Goal: Task Accomplishment & Management: Use online tool/utility

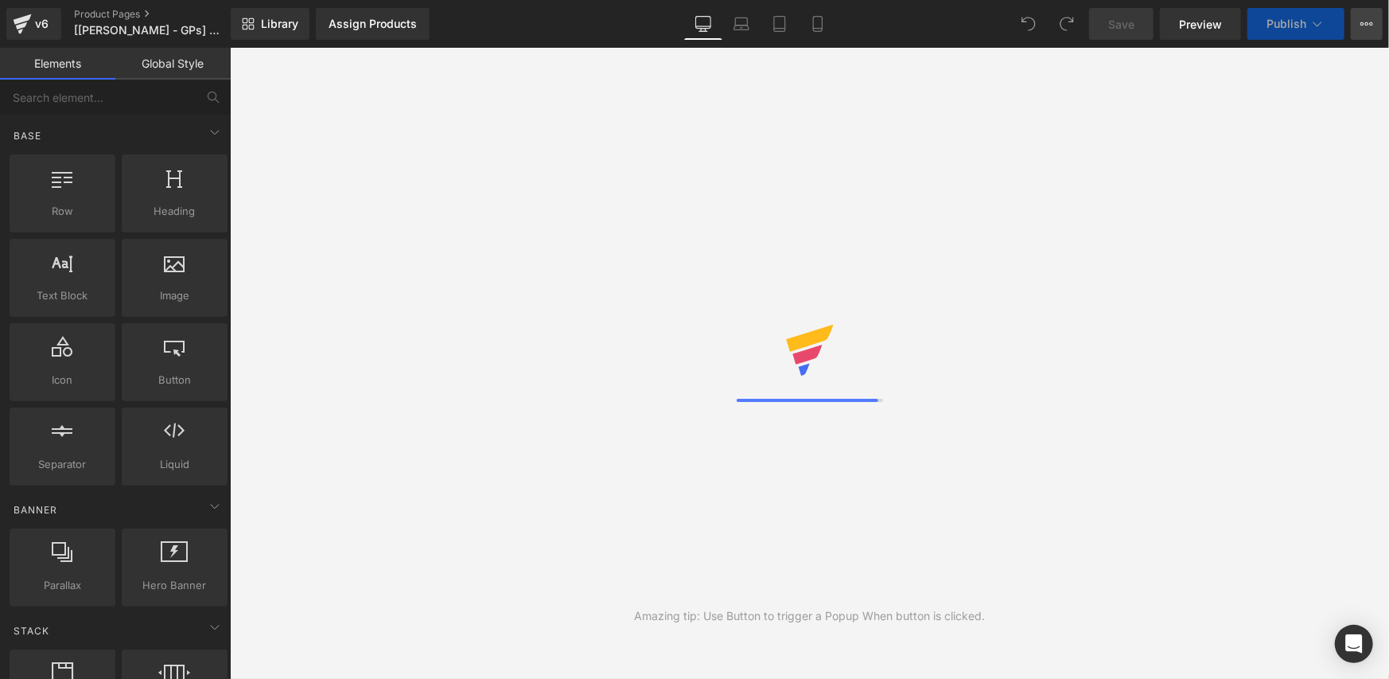
click at [1367, 19] on icon at bounding box center [1367, 24] width 13 height 13
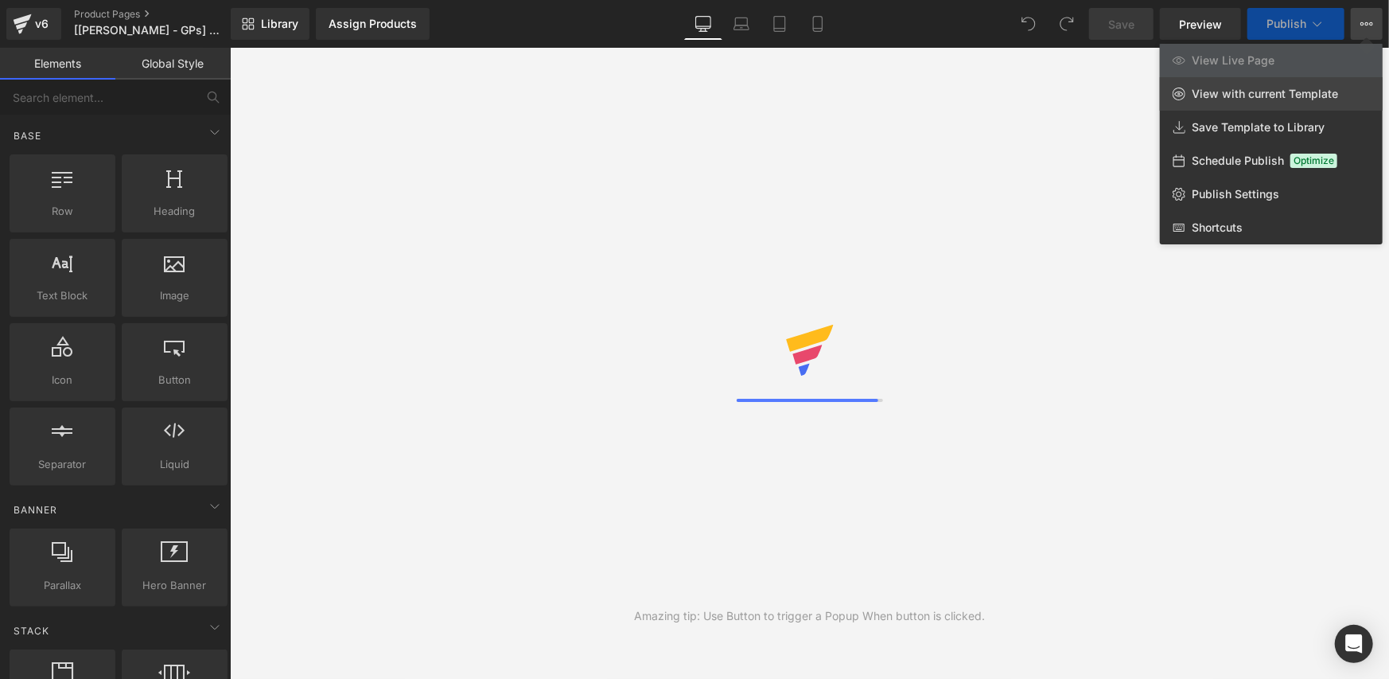
click at [1257, 93] on span "View with current Template" at bounding box center [1265, 94] width 146 height 14
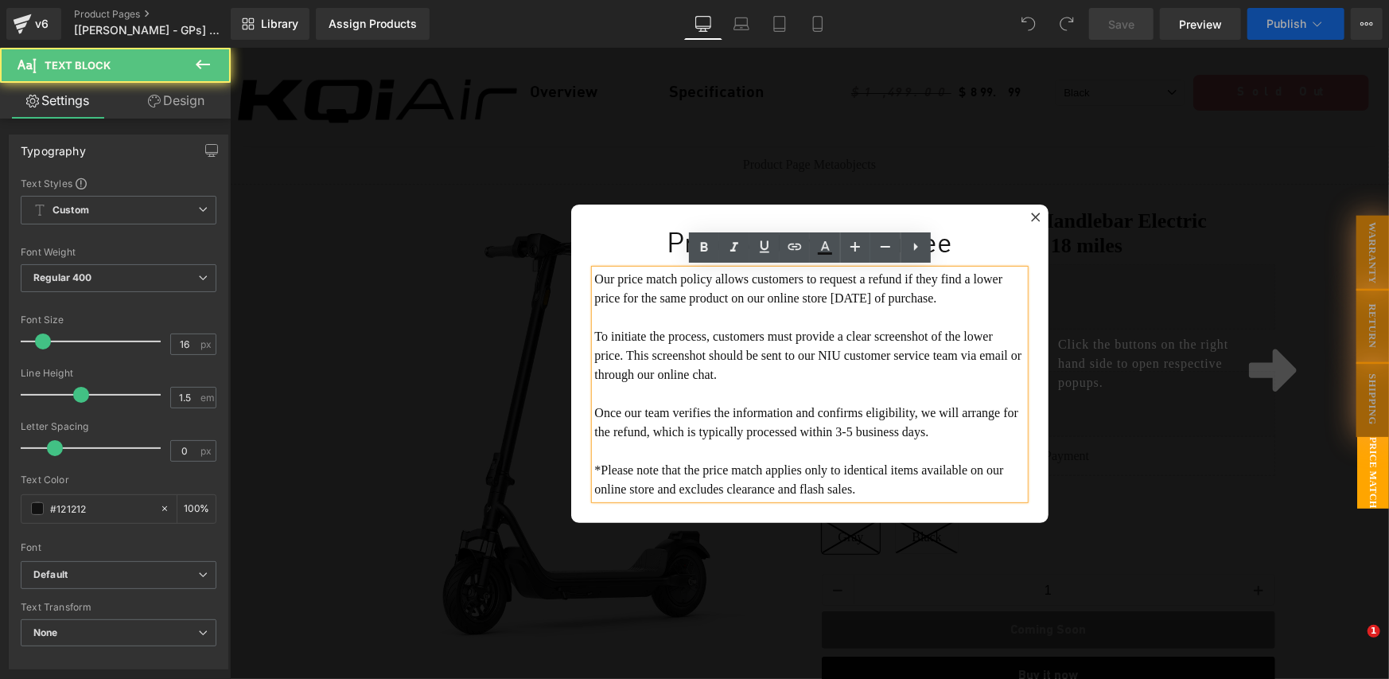
click at [1035, 212] on icon at bounding box center [1035, 217] width 10 height 10
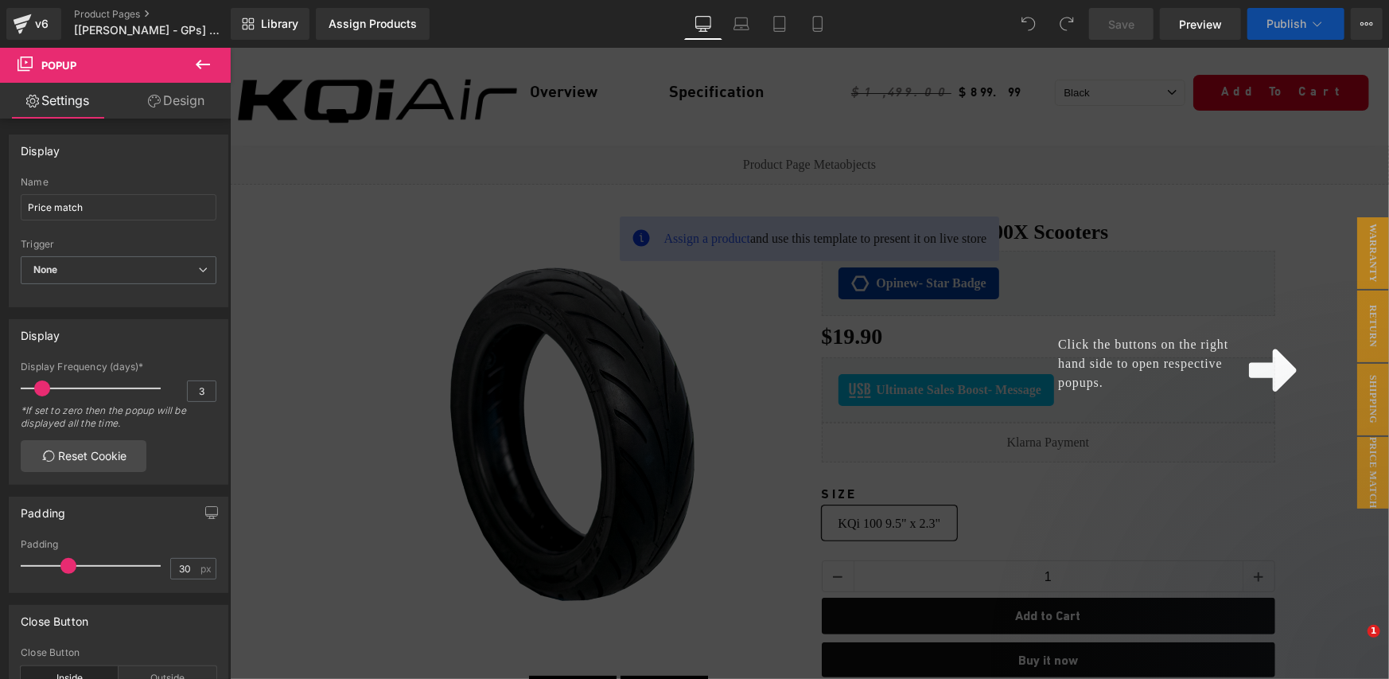
click at [1189, 339] on span "Click the buttons on the right hand side to open respective popups." at bounding box center [1142, 363] width 170 height 52
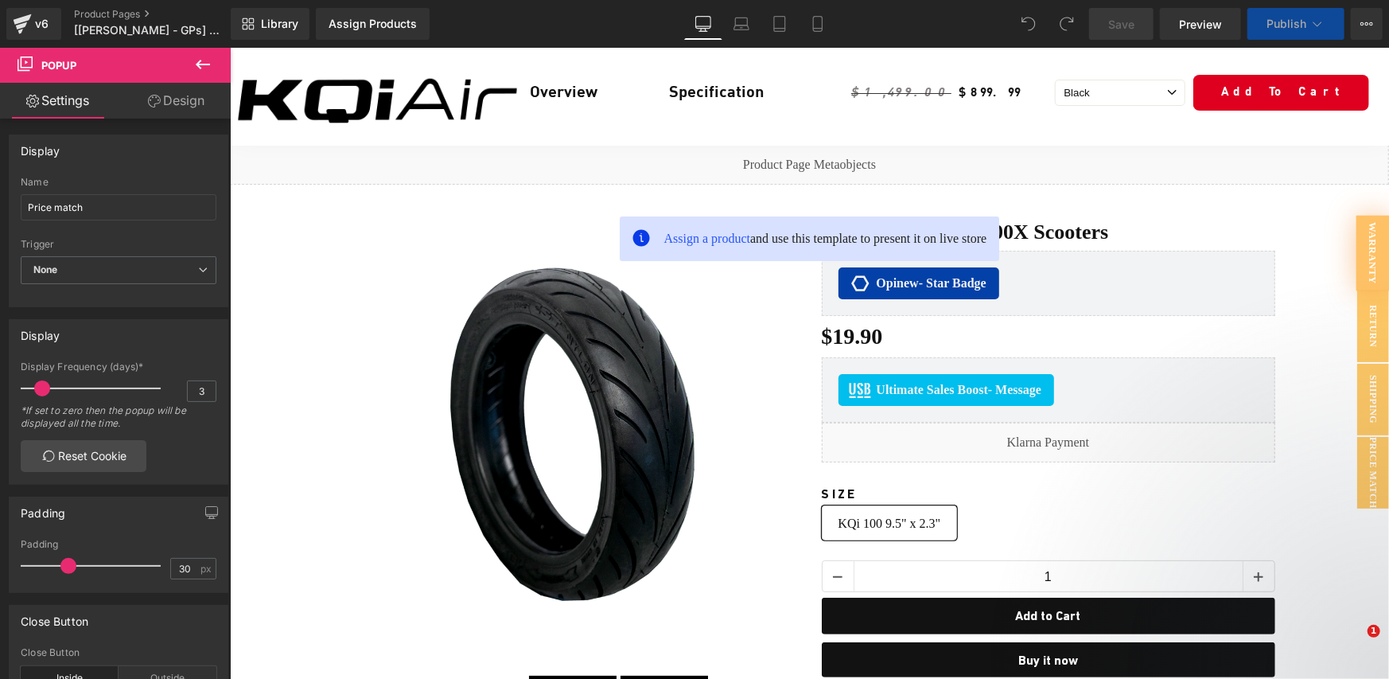
click at [1213, 381] on div "Ultimate Sales Boost - Message" at bounding box center [1048, 389] width 420 height 32
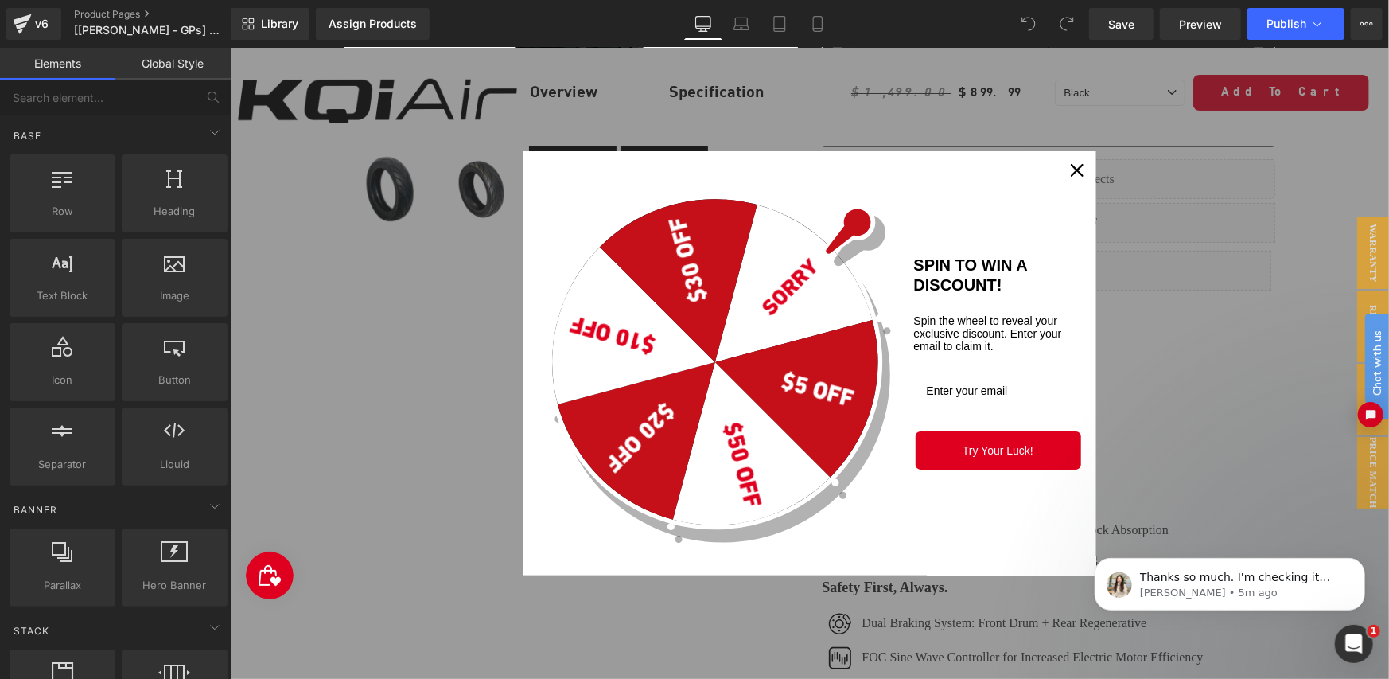
click at [1079, 172] on icon "close icon" at bounding box center [1076, 169] width 13 height 13
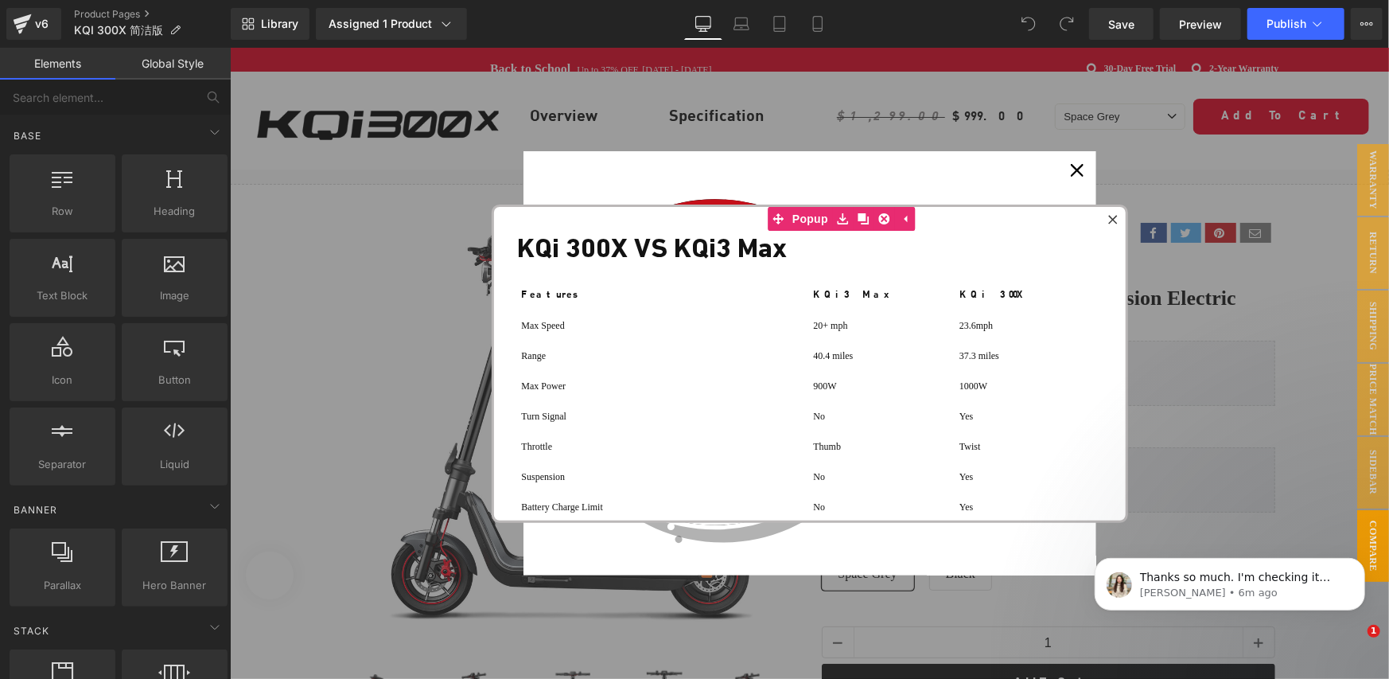
click at [1108, 216] on icon at bounding box center [1113, 219] width 10 height 10
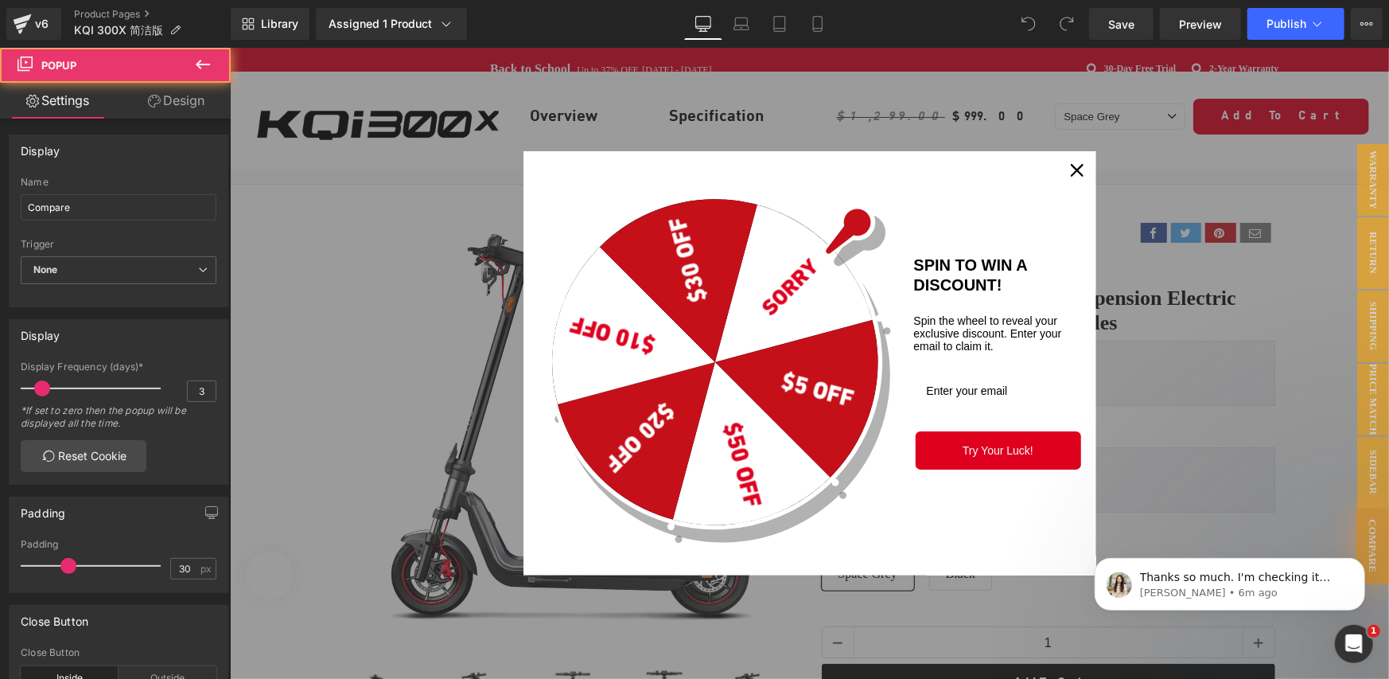
click at [1077, 170] on icon "close icon" at bounding box center [1076, 169] width 13 height 13
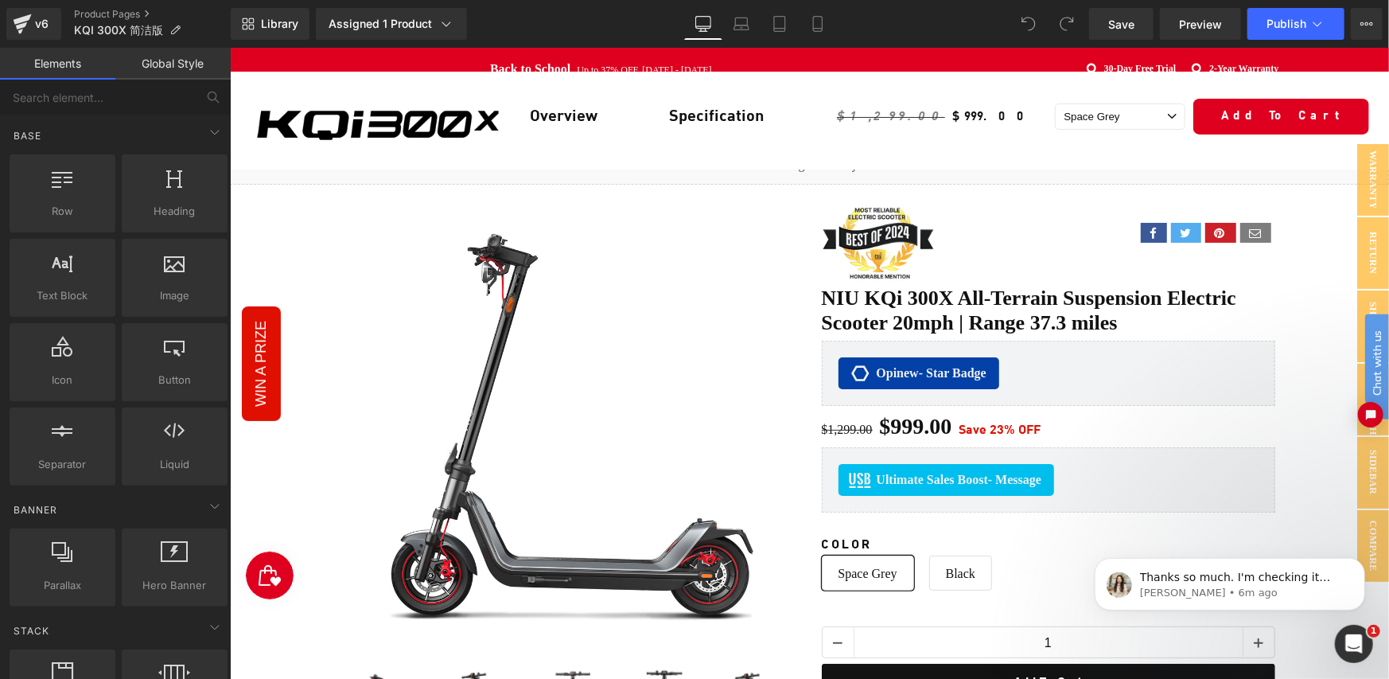
click at [731, 177] on div "Liquid" at bounding box center [808, 164] width 1159 height 40
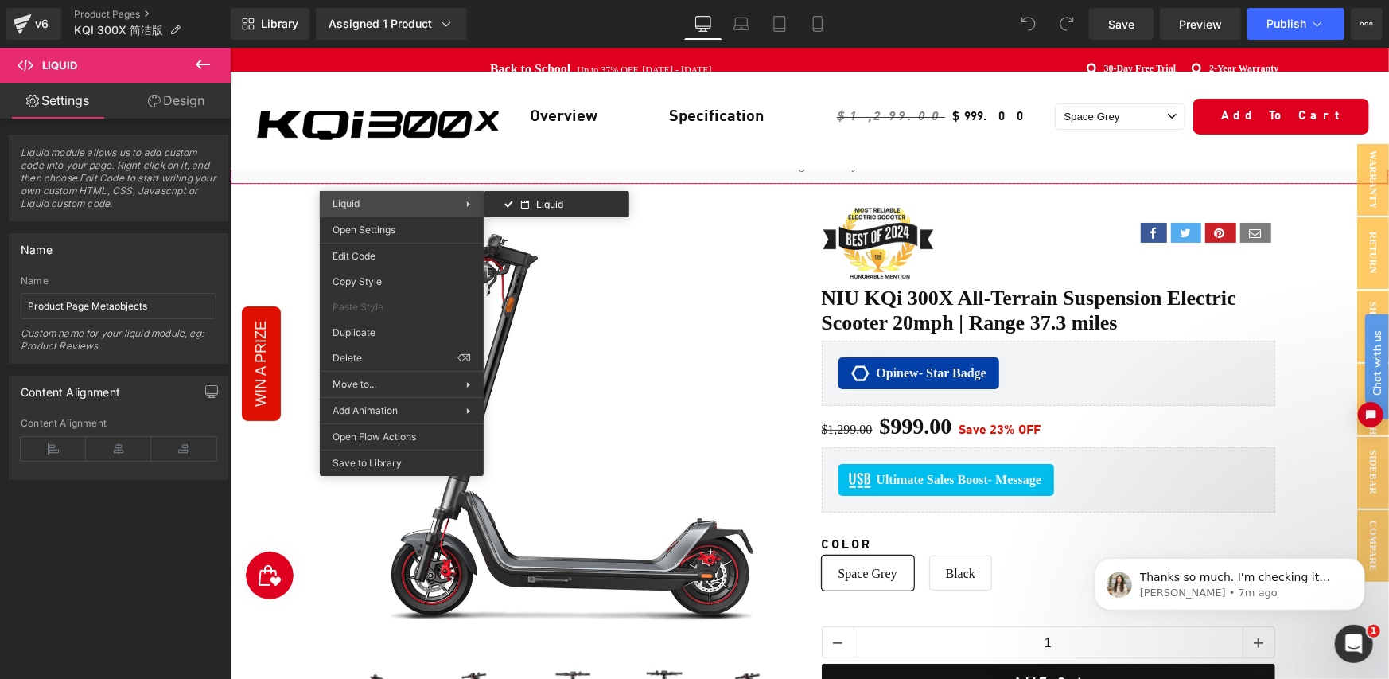
click at [401, 208] on span "Liquid" at bounding box center [400, 204] width 134 height 14
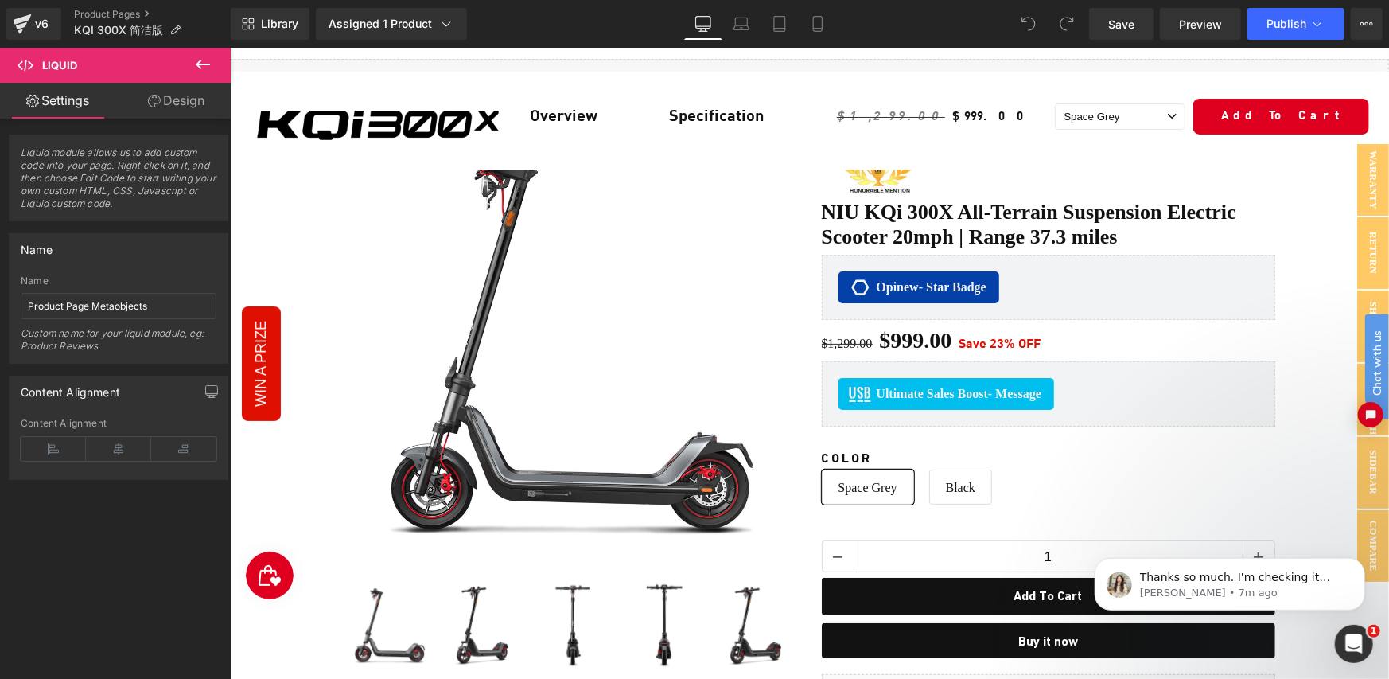
scroll to position [94, 0]
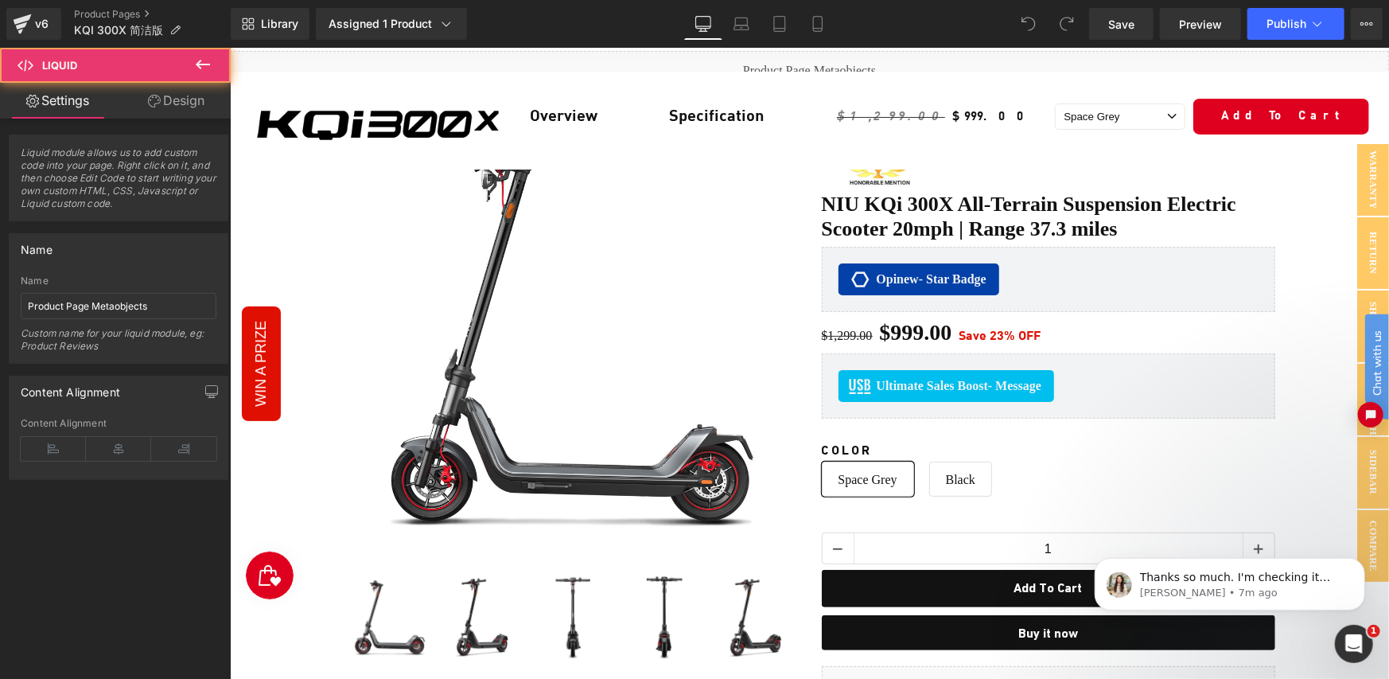
click at [790, 58] on div "Liquid" at bounding box center [808, 70] width 1159 height 40
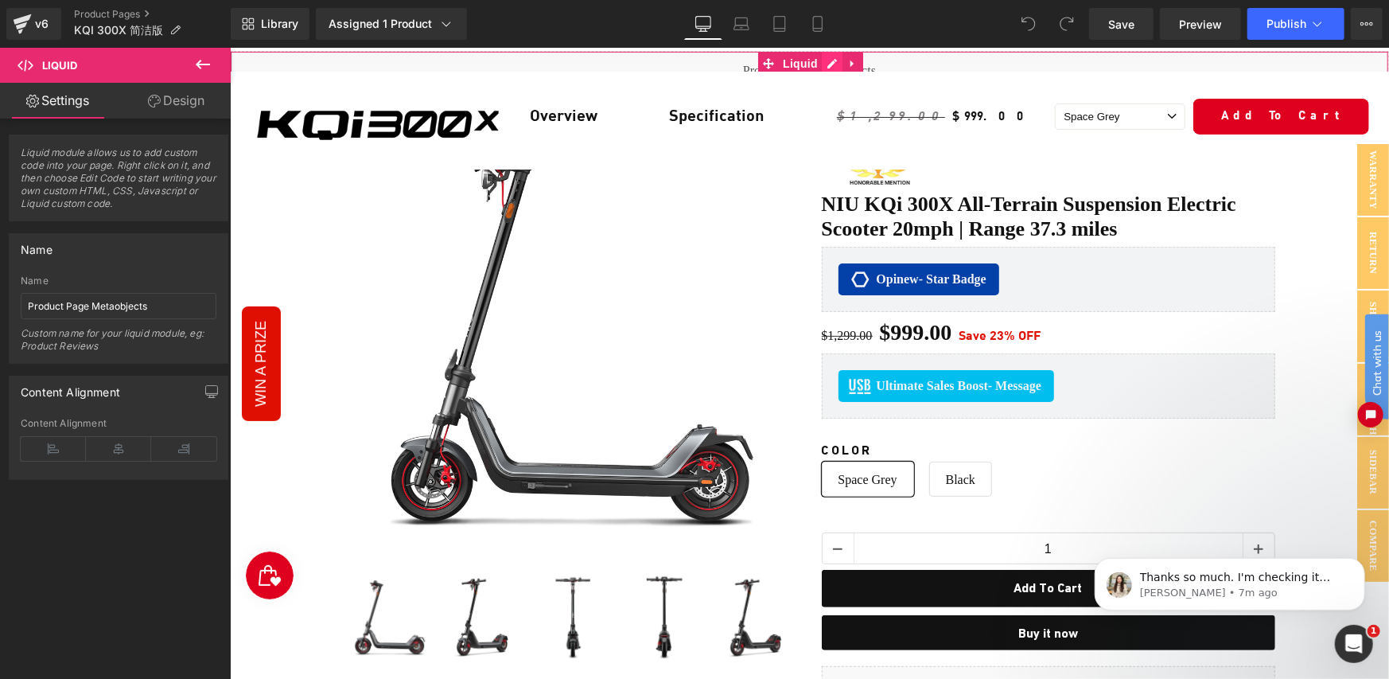
click at [826, 60] on div "Liquid" at bounding box center [808, 70] width 1159 height 40
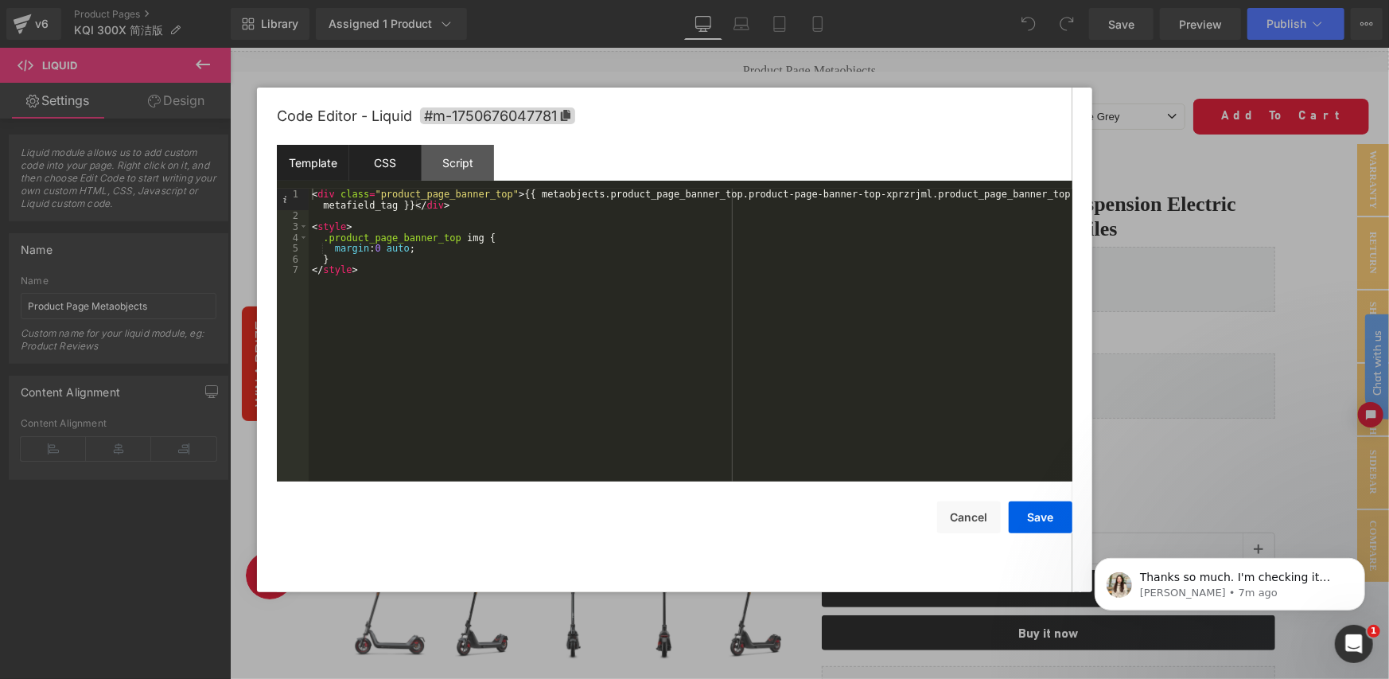
click at [391, 162] on div "CSS" at bounding box center [385, 163] width 72 height 36
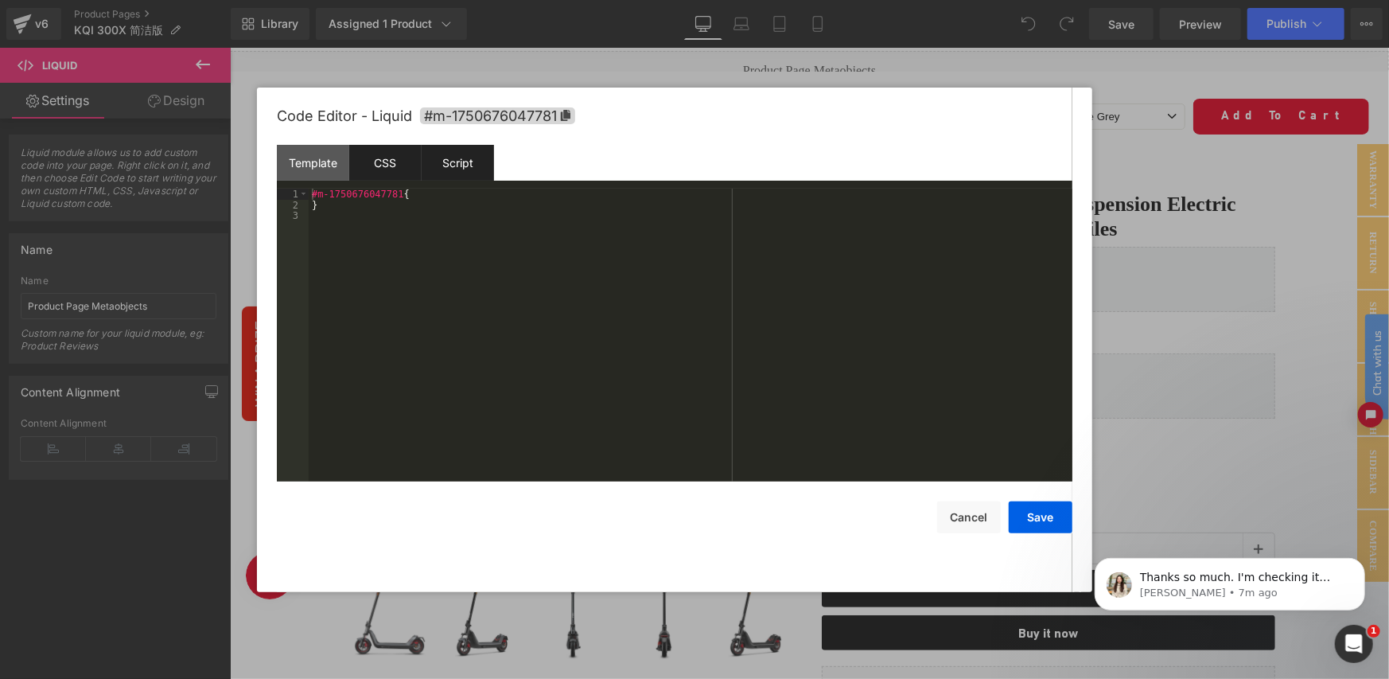
click at [483, 158] on div "Script" at bounding box center [458, 163] width 72 height 36
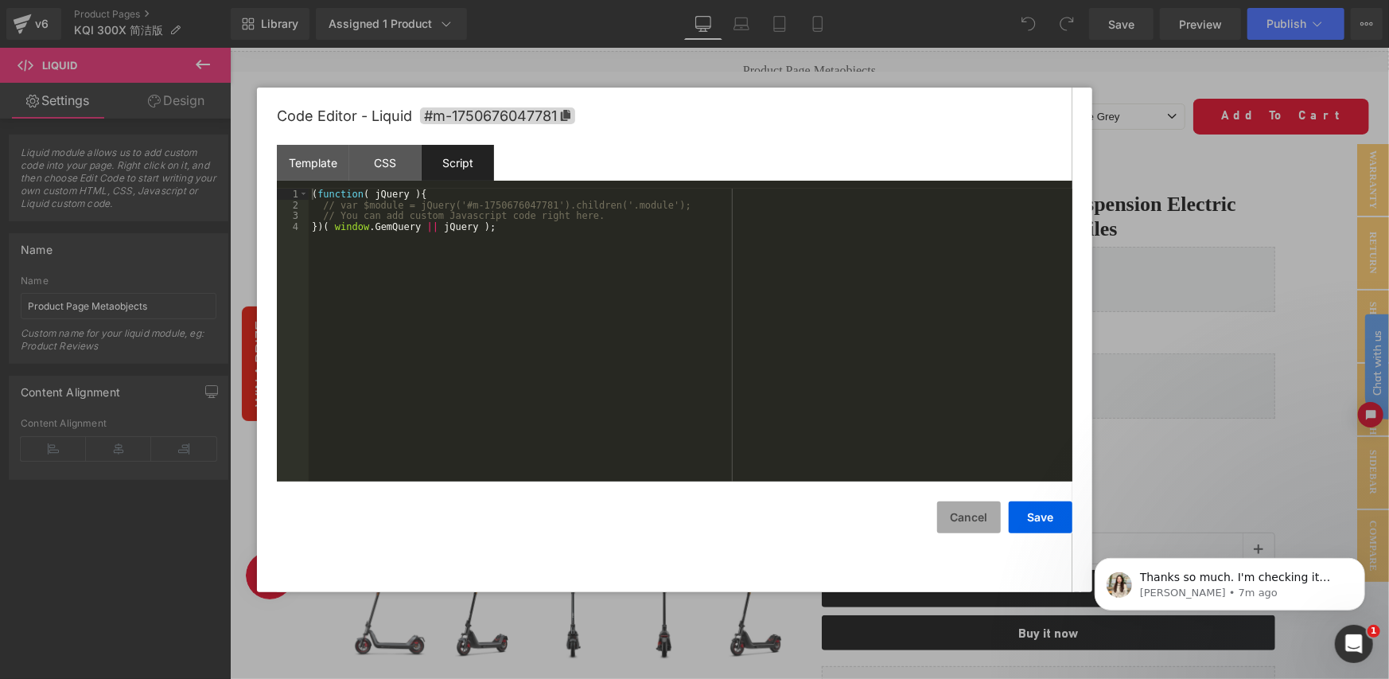
click at [955, 517] on button "Cancel" at bounding box center [969, 517] width 64 height 32
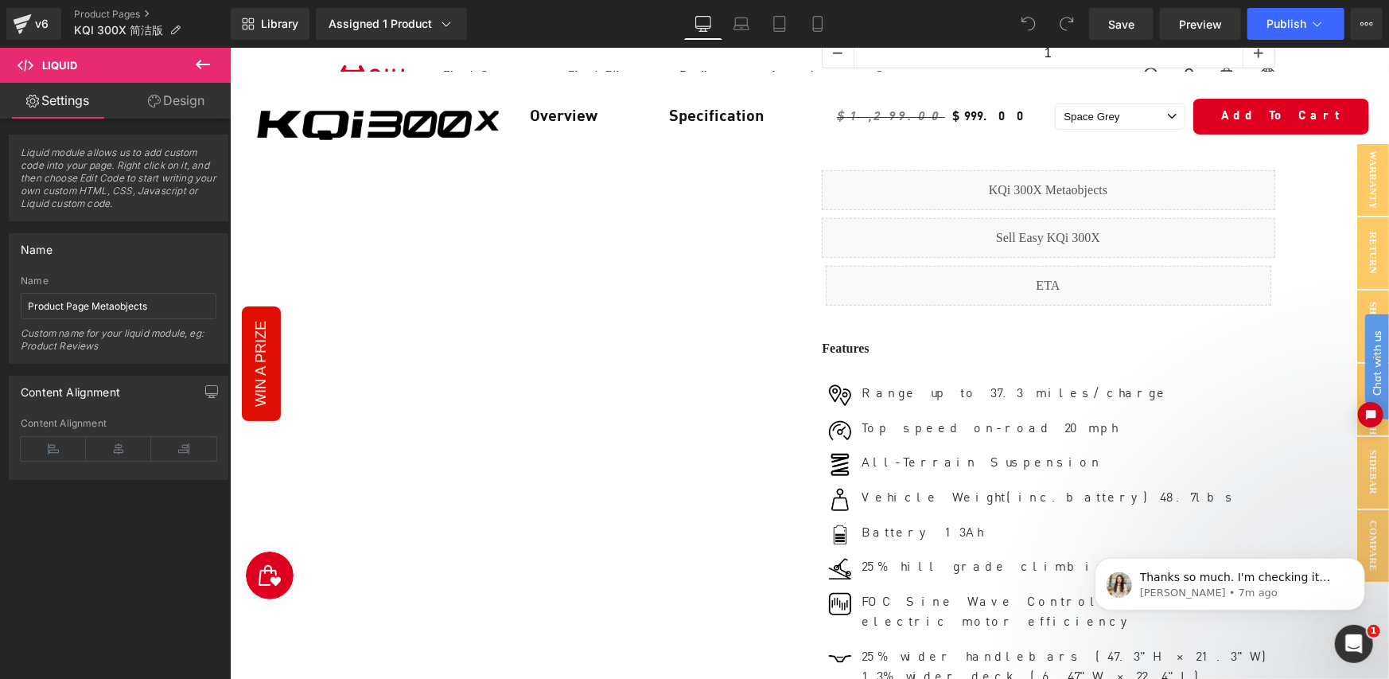
scroll to position [624, 0]
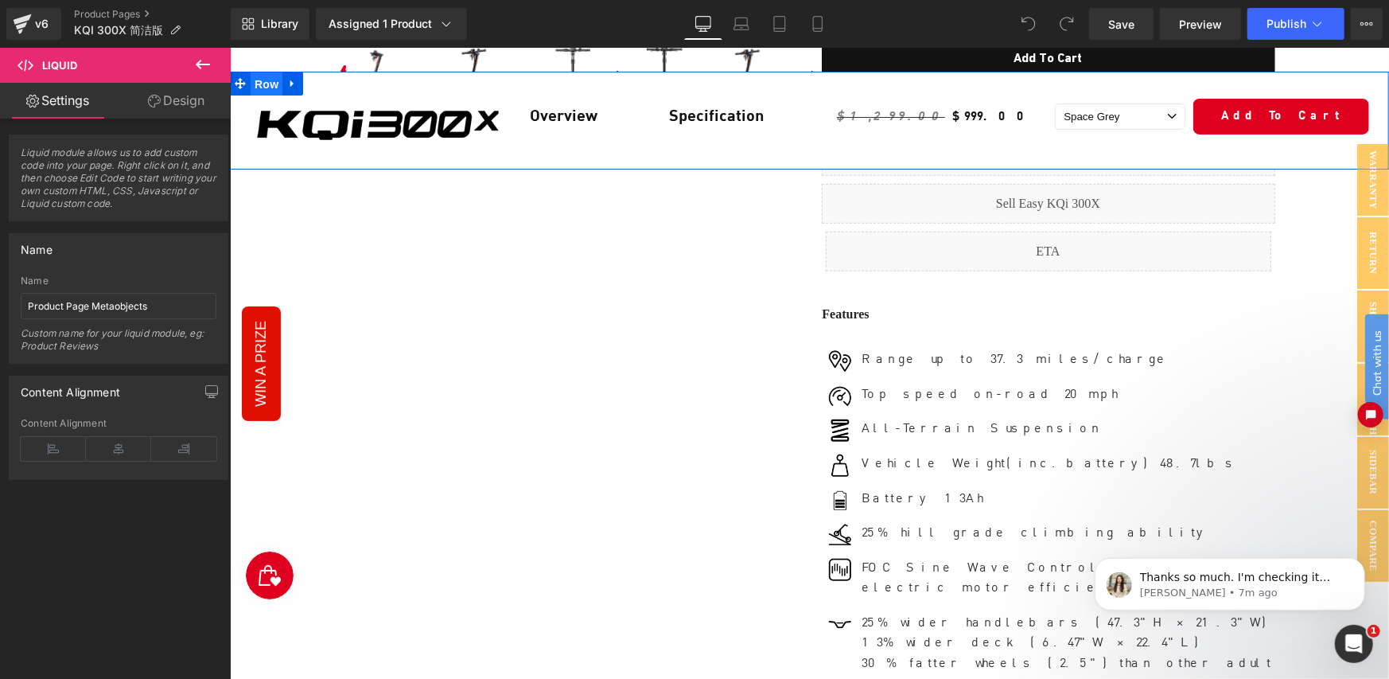
click at [264, 76] on span "Row" at bounding box center [266, 84] width 32 height 24
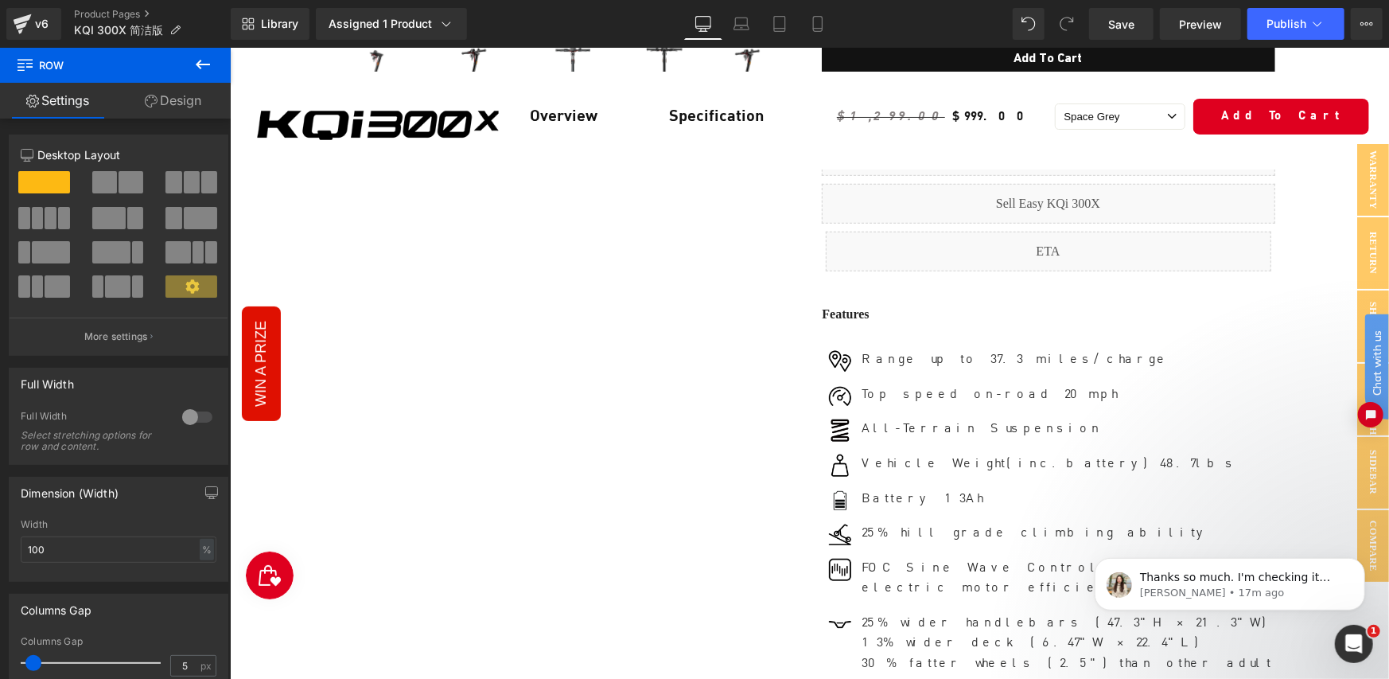
scroll to position [0, 0]
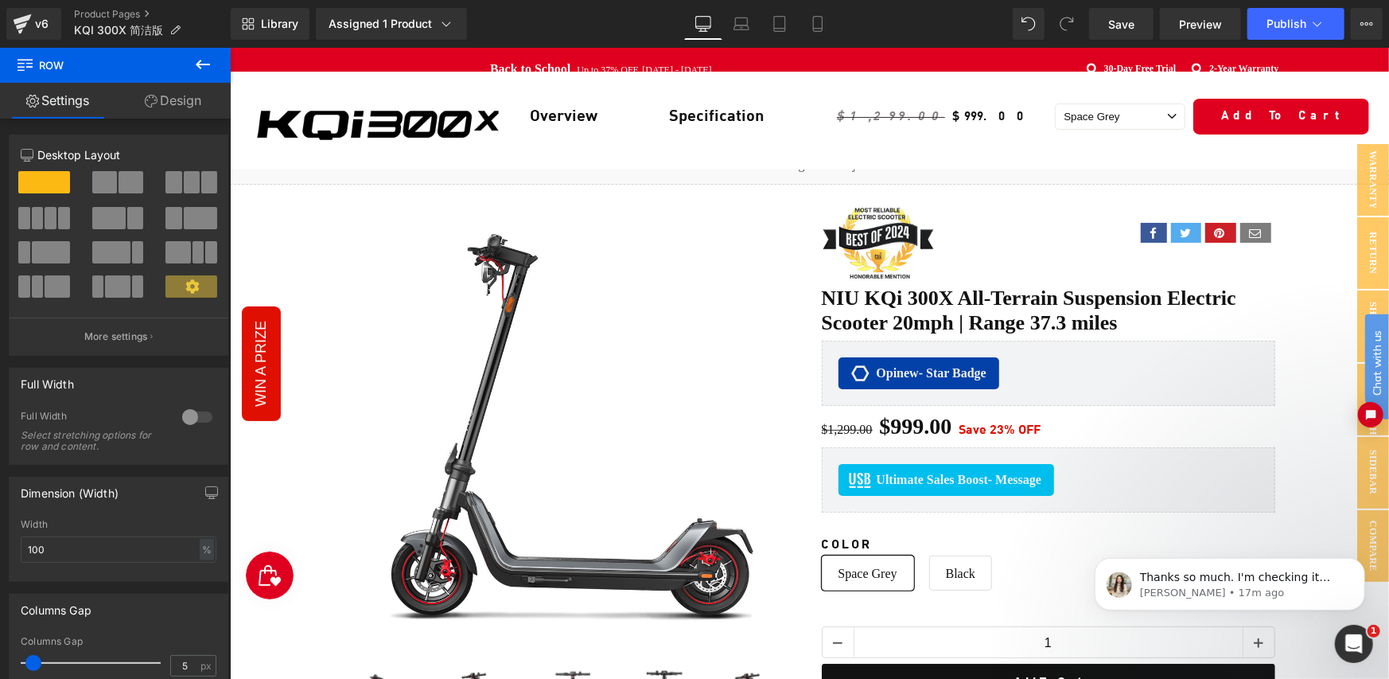
click at [790, 162] on div "Image Row Overview Text Block Specification Text Block Row $1,299.00 $999.00 (P…" at bounding box center [808, 120] width 1159 height 98
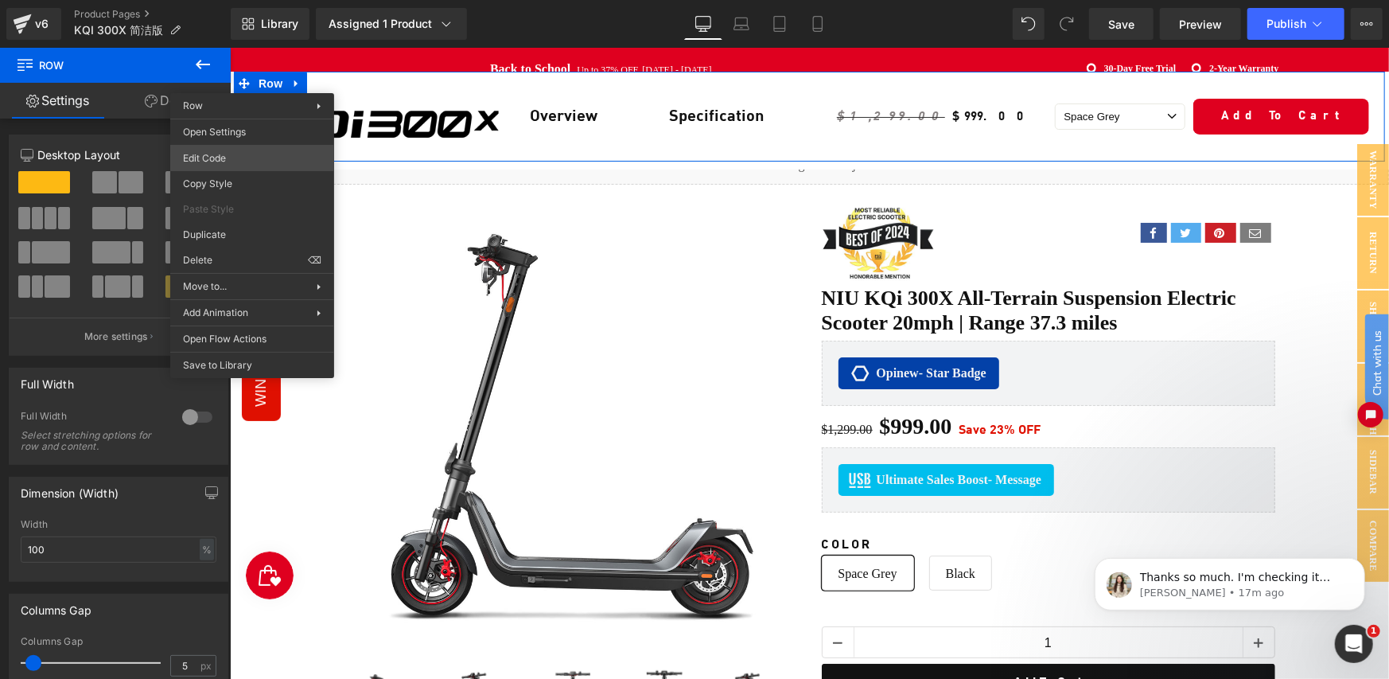
click at [224, 158] on body "Row You are previewing how the will restyle your page. You can not edit Element…" at bounding box center [694, 339] width 1389 height 679
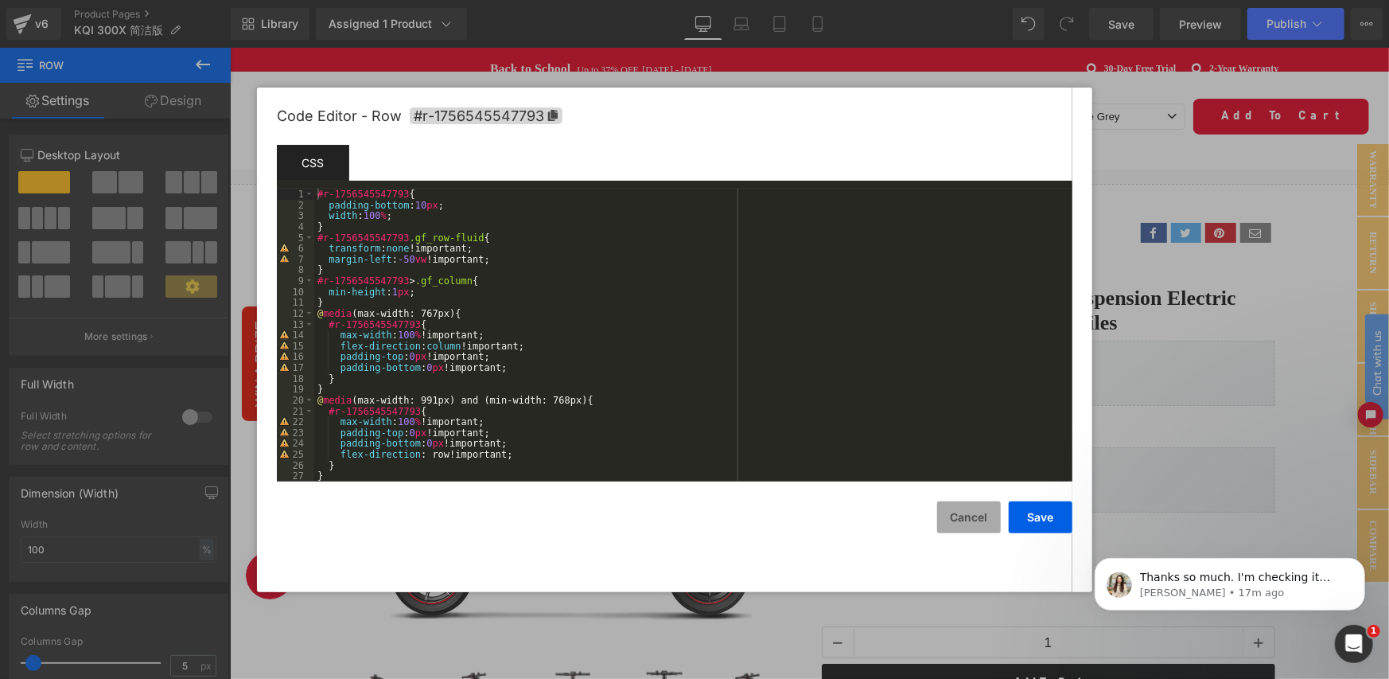
click at [985, 519] on button "Cancel" at bounding box center [969, 517] width 64 height 32
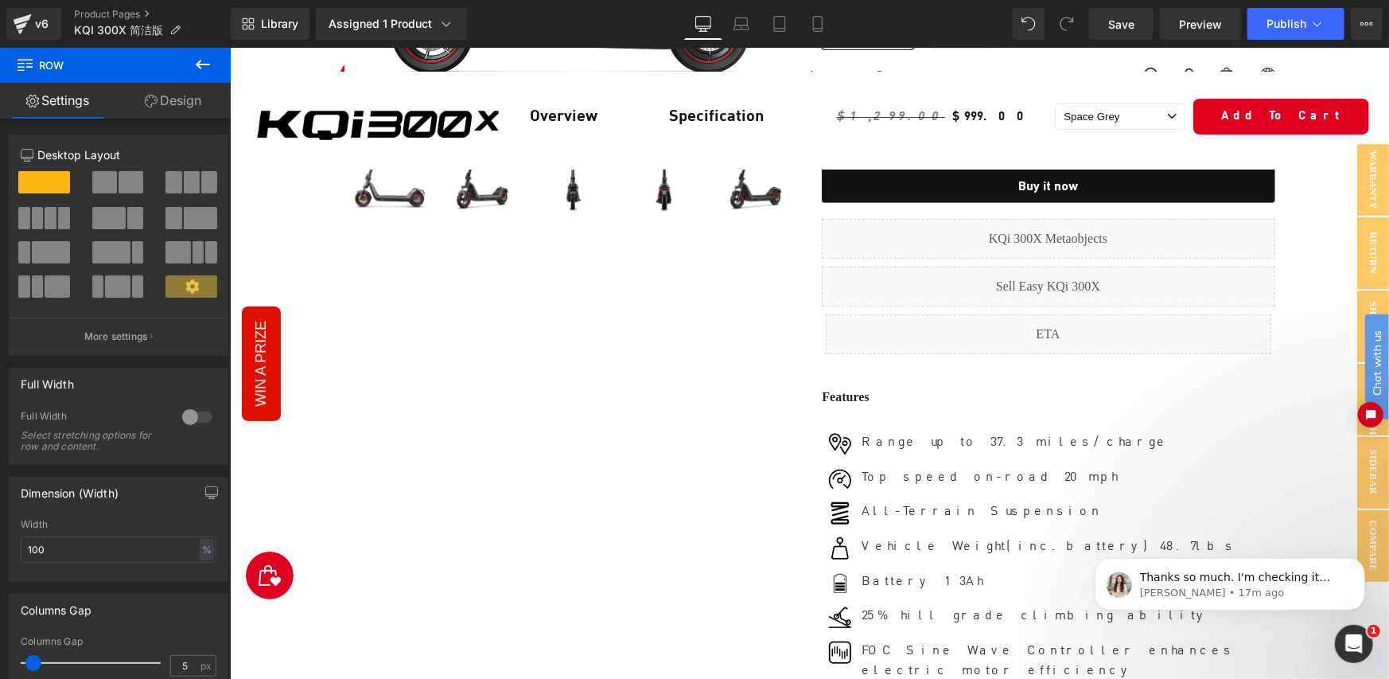
scroll to position [123, 0]
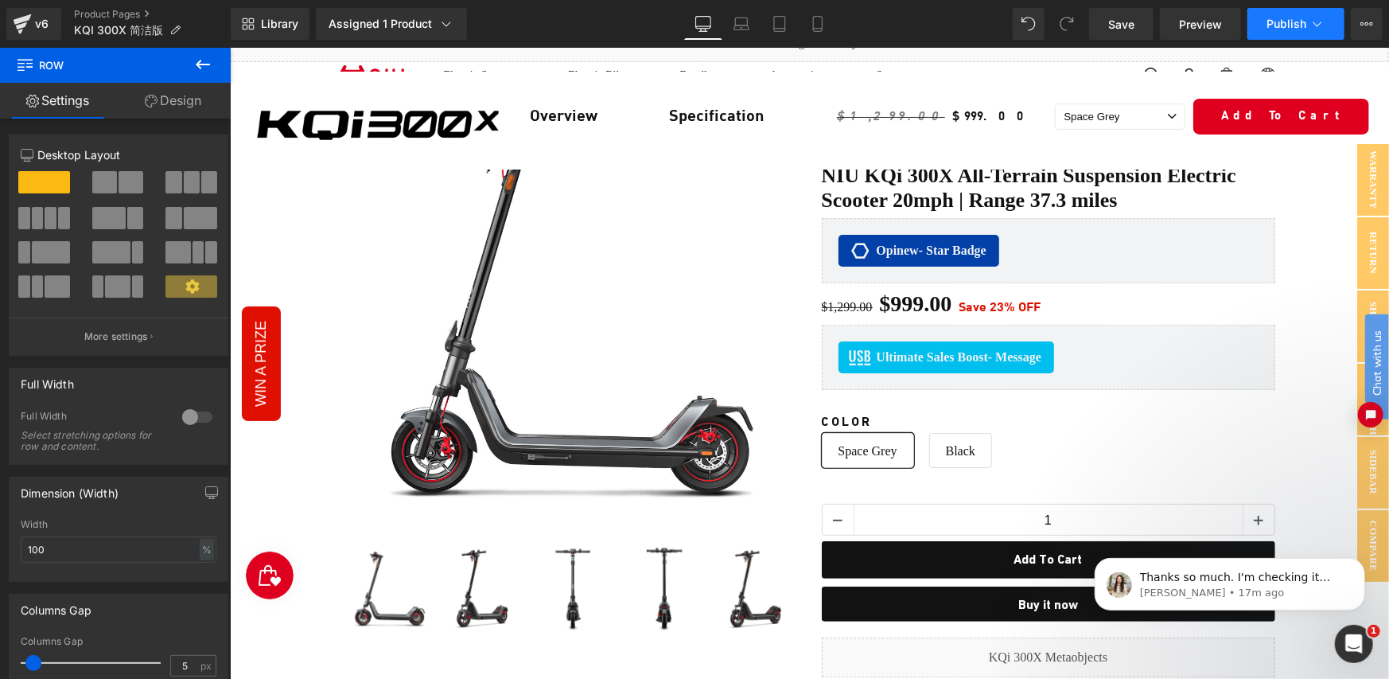
click at [1365, 21] on icon at bounding box center [1367, 24] width 13 height 13
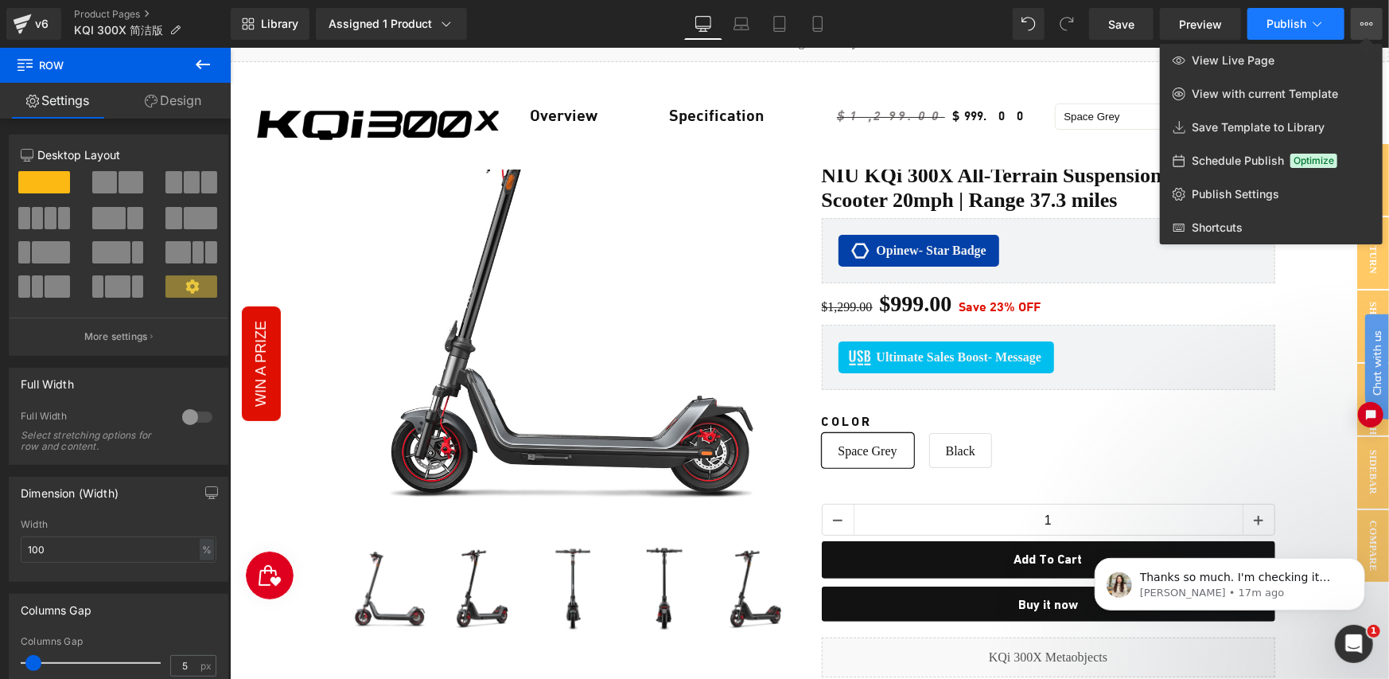
scroll to position [0, 0]
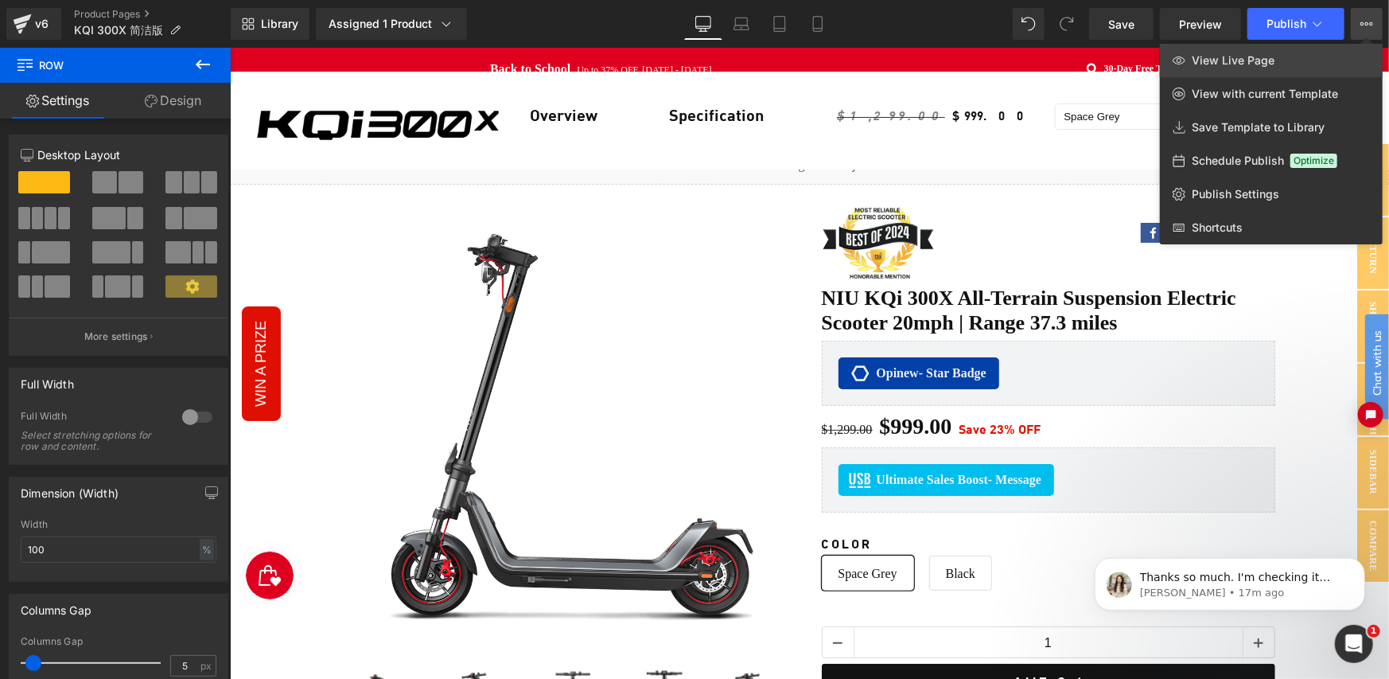
click at [1245, 66] on span "View Live Page" at bounding box center [1233, 60] width 83 height 14
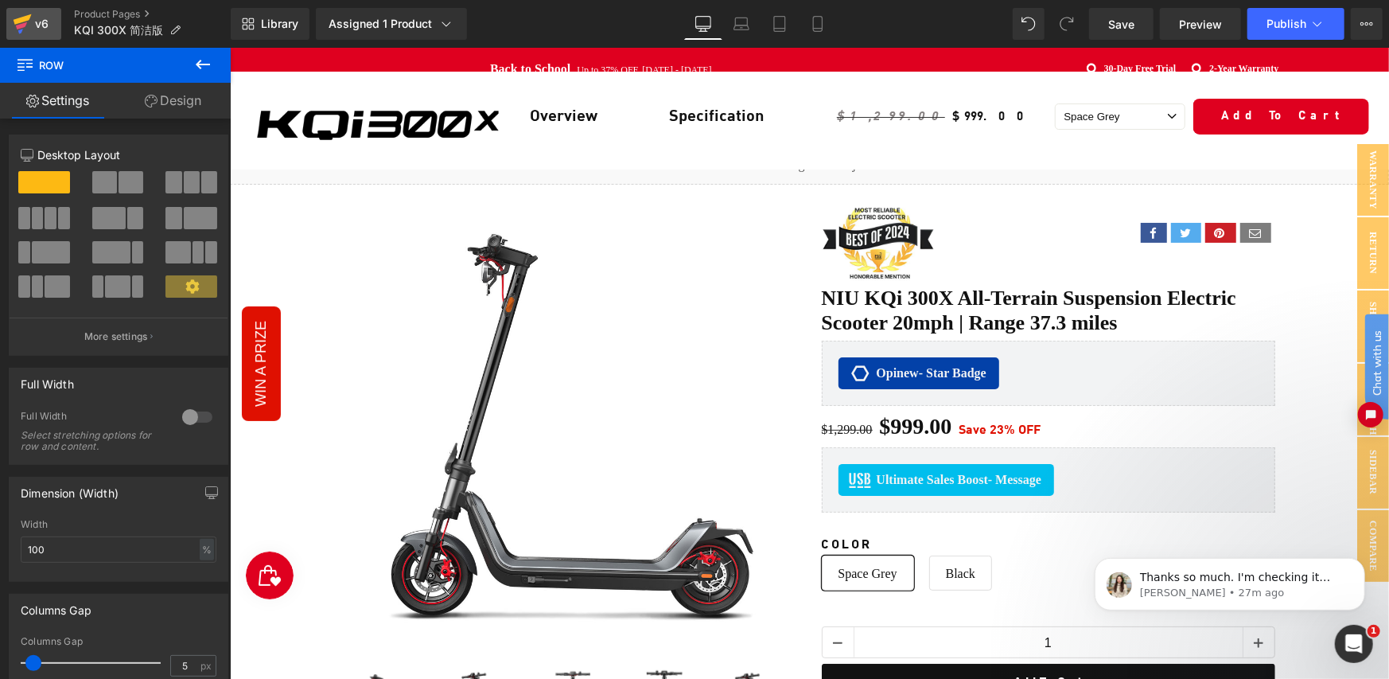
click at [49, 29] on div "v6" at bounding box center [42, 24] width 20 height 21
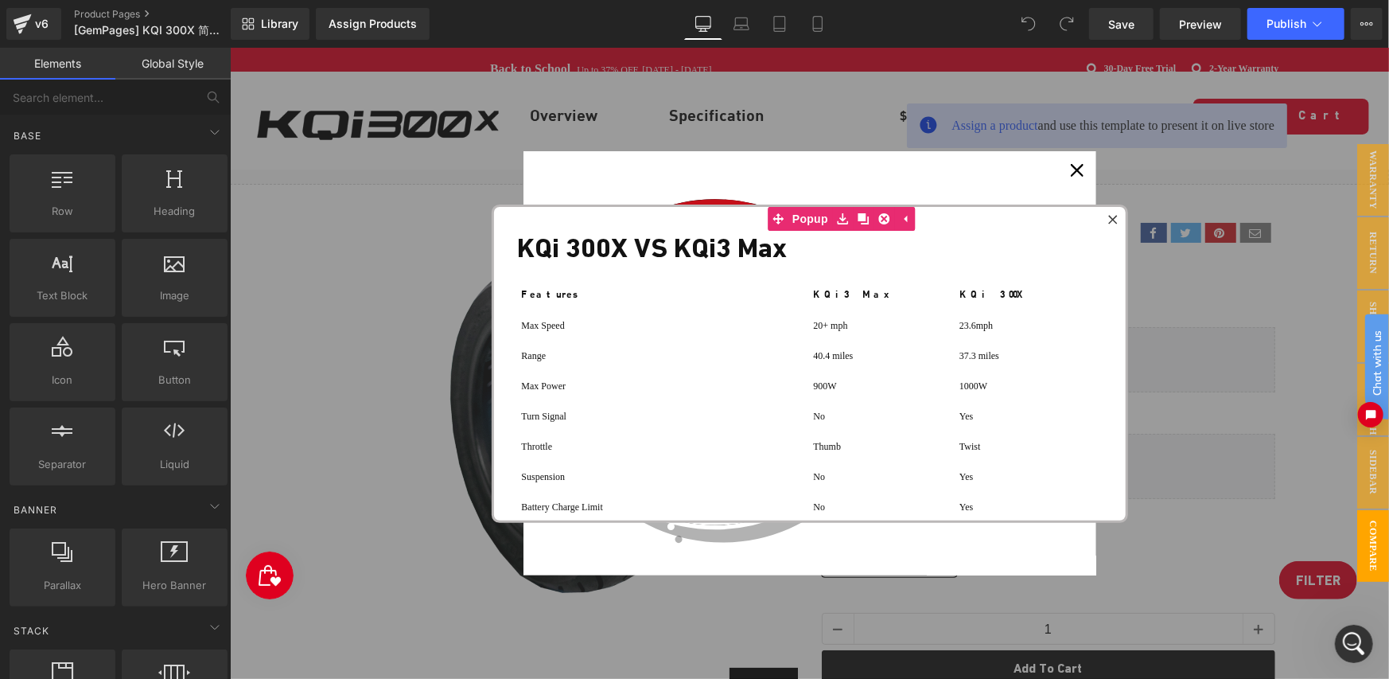
click at [1104, 217] on div at bounding box center [1112, 218] width 19 height 19
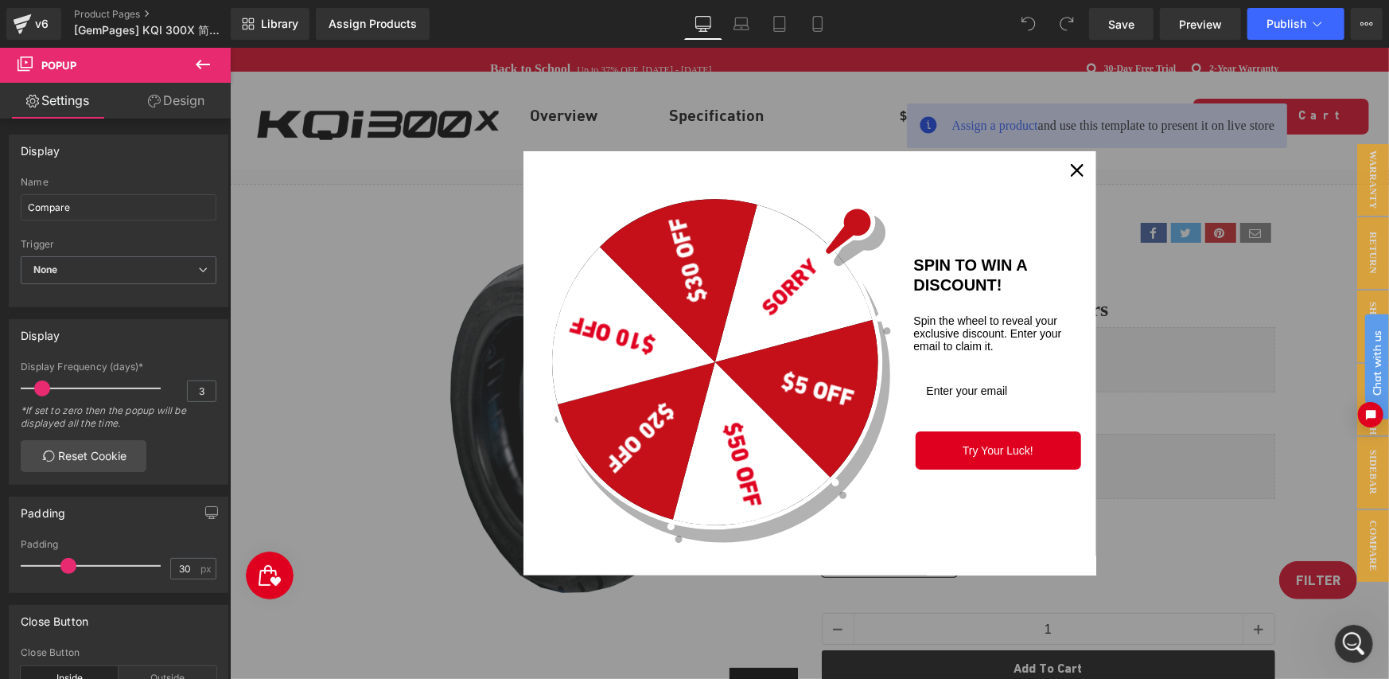
click at [1078, 169] on icon "close icon" at bounding box center [1076, 169] width 13 height 13
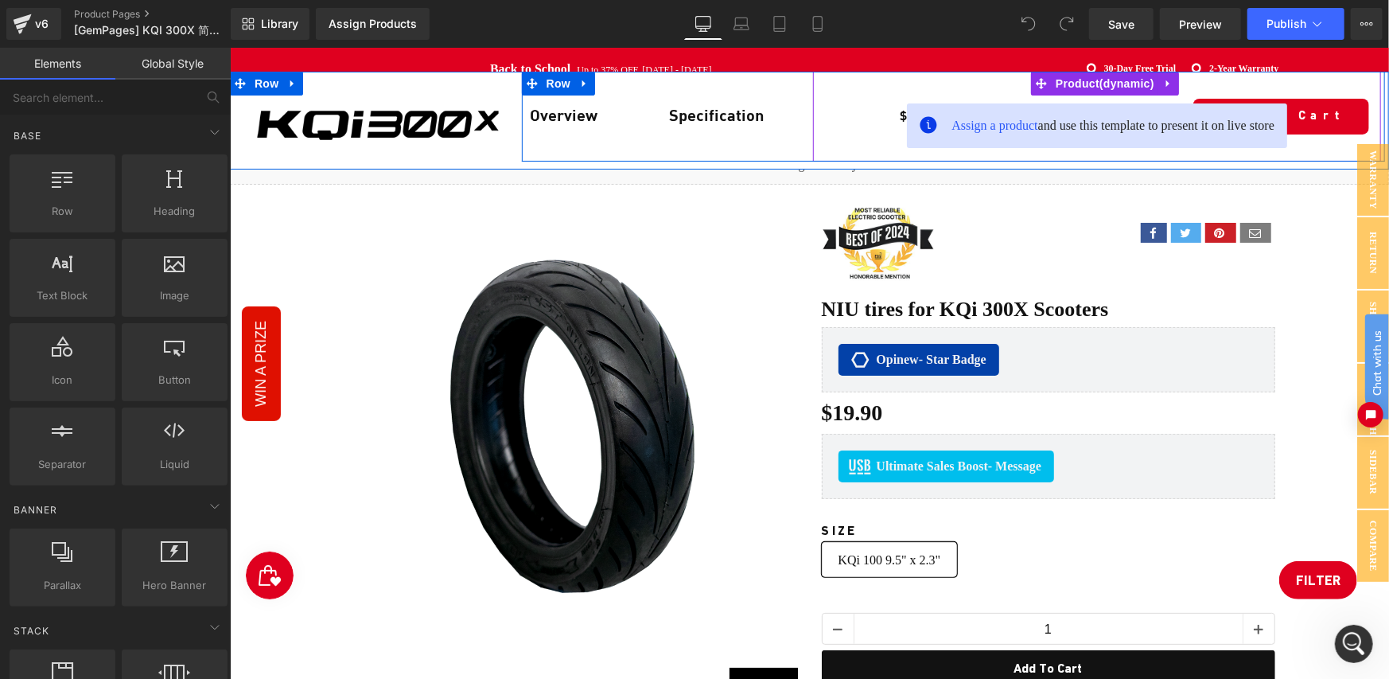
click at [1040, 119] on span "Assign a product and use this template to present it on live store" at bounding box center [1112, 124] width 323 height 19
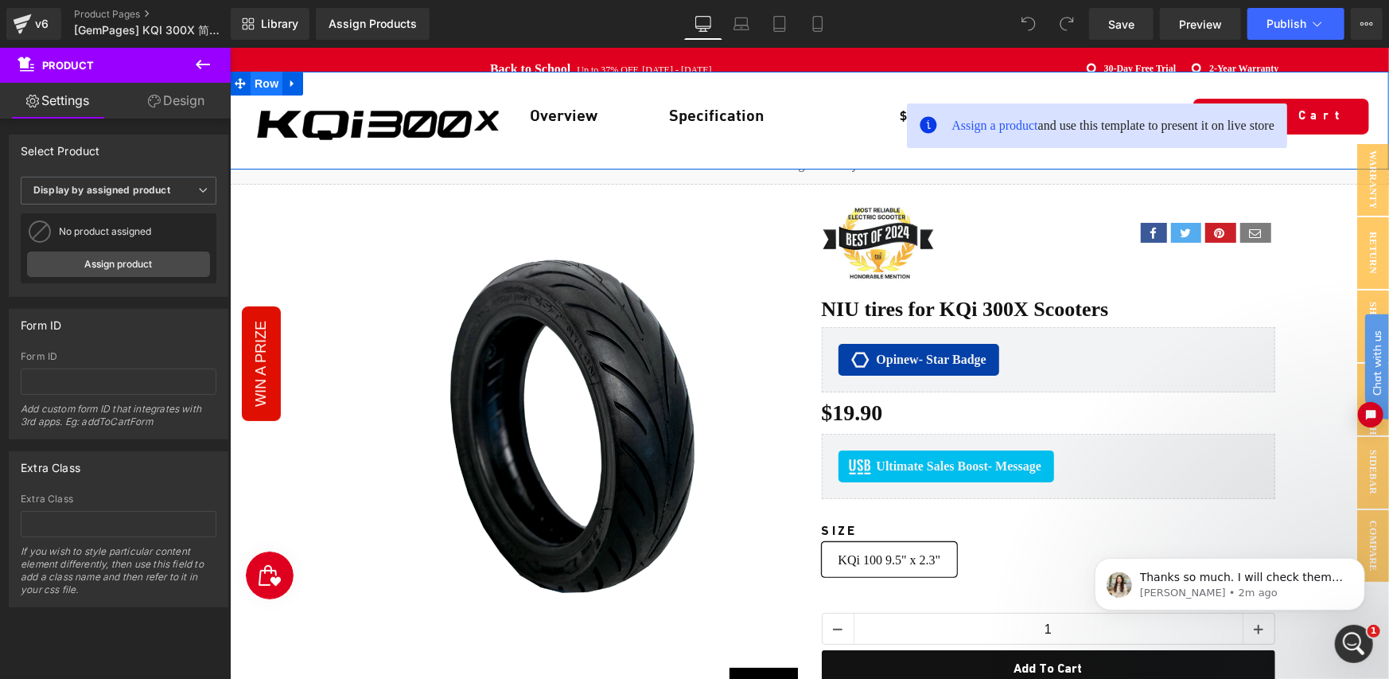
click at [262, 84] on span "Row" at bounding box center [266, 83] width 32 height 24
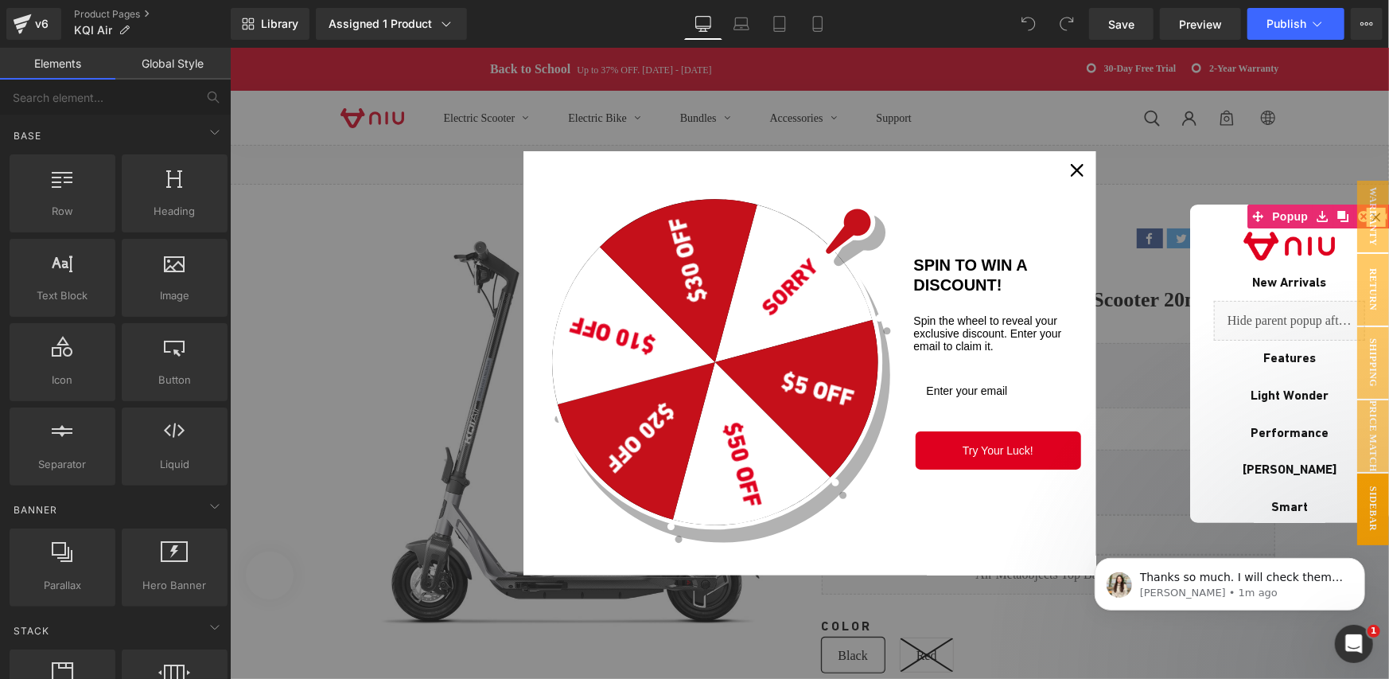
click at [1068, 168] on div "Close" at bounding box center [1076, 169] width 25 height 25
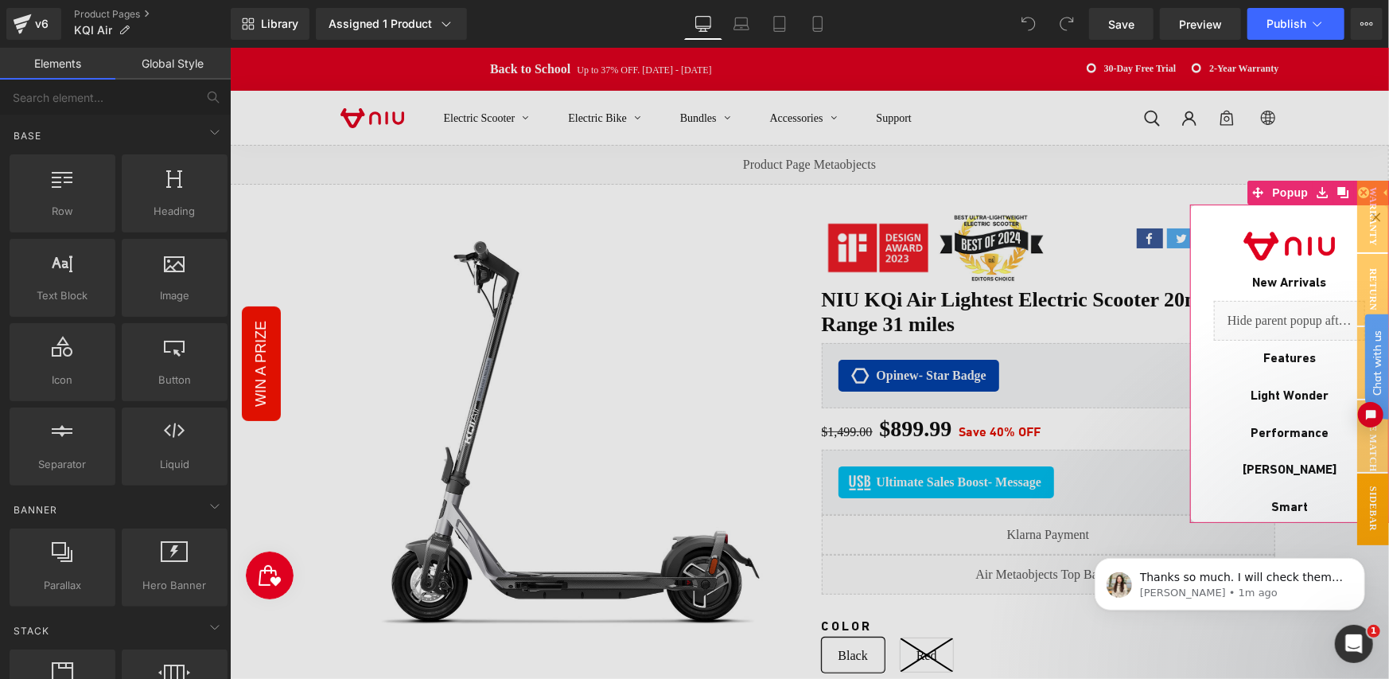
click at [1188, 192] on div at bounding box center [808, 362] width 1159 height 631
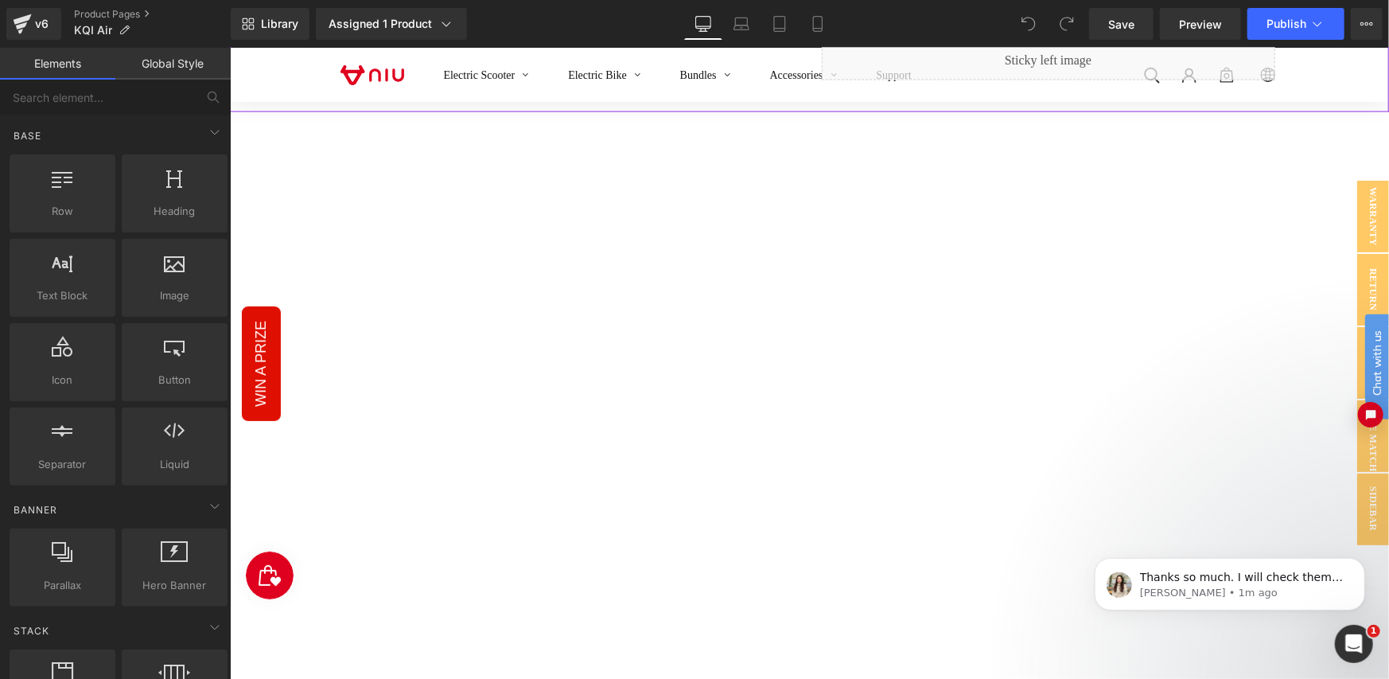
scroll to position [1326, 0]
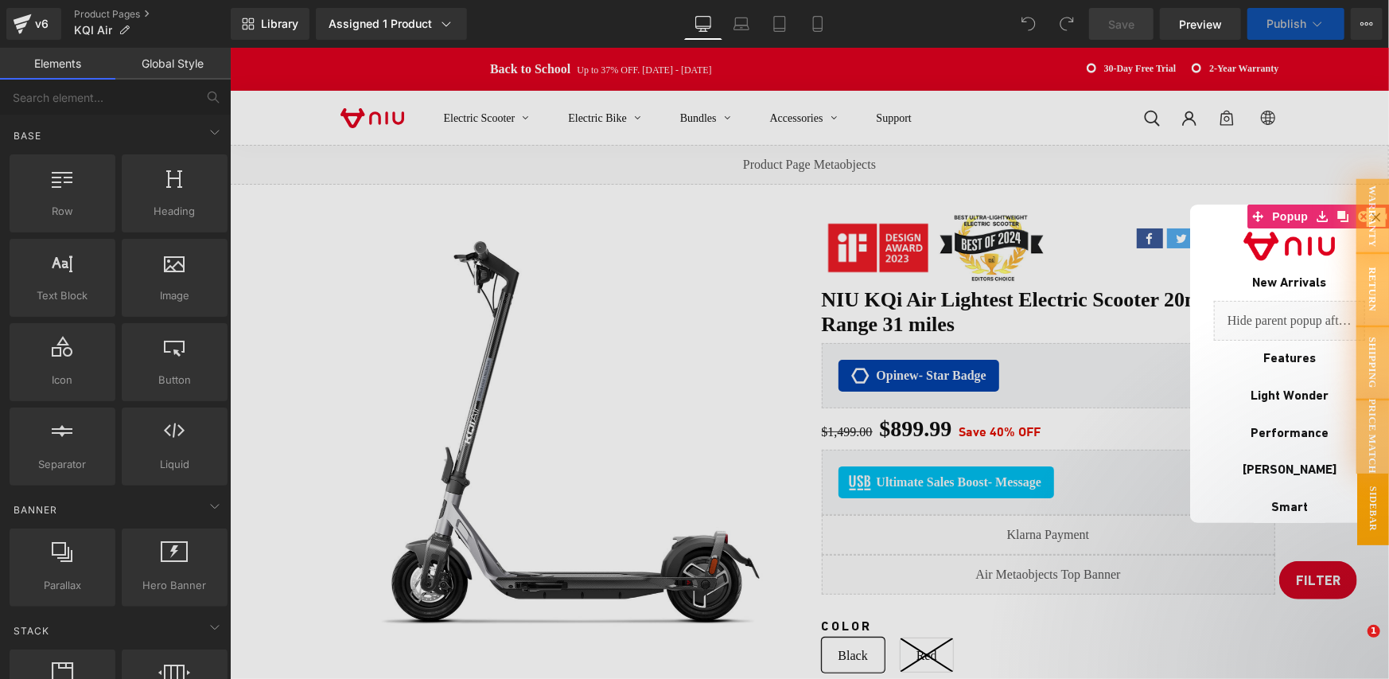
click at [1210, 181] on div at bounding box center [808, 362] width 1159 height 631
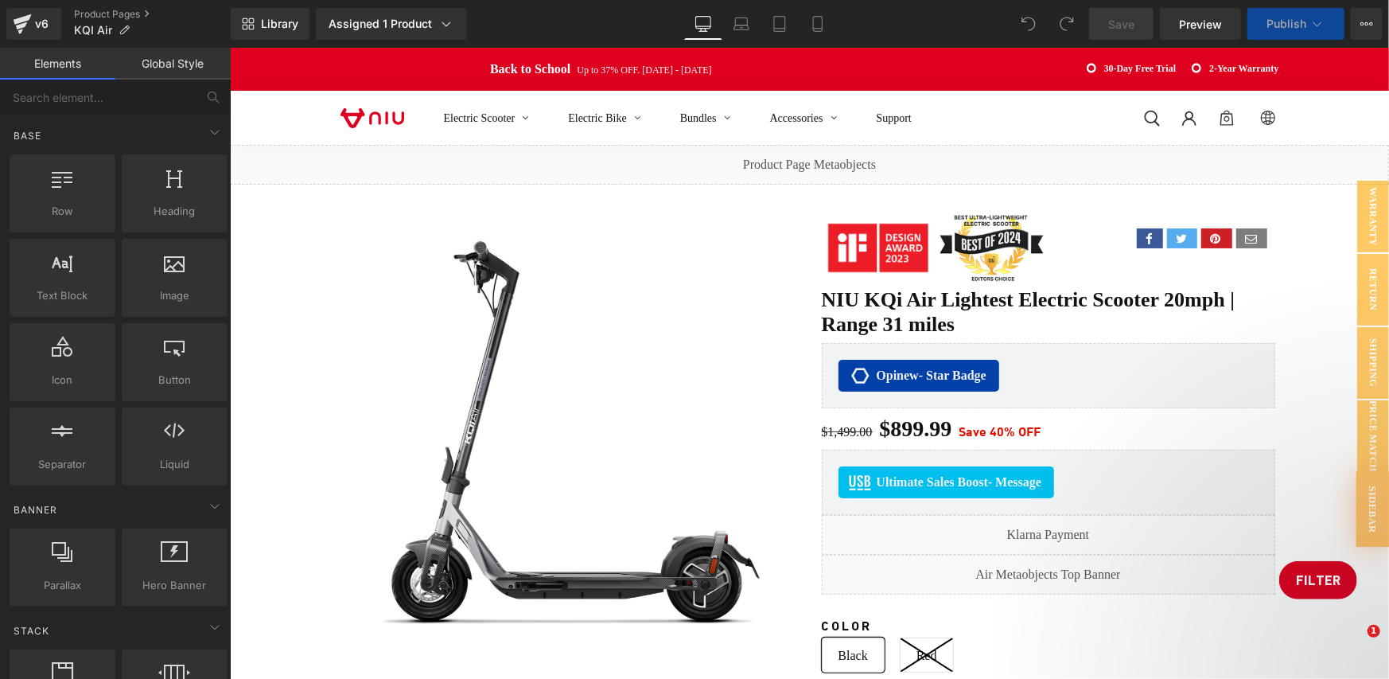
scroll to position [530, 0]
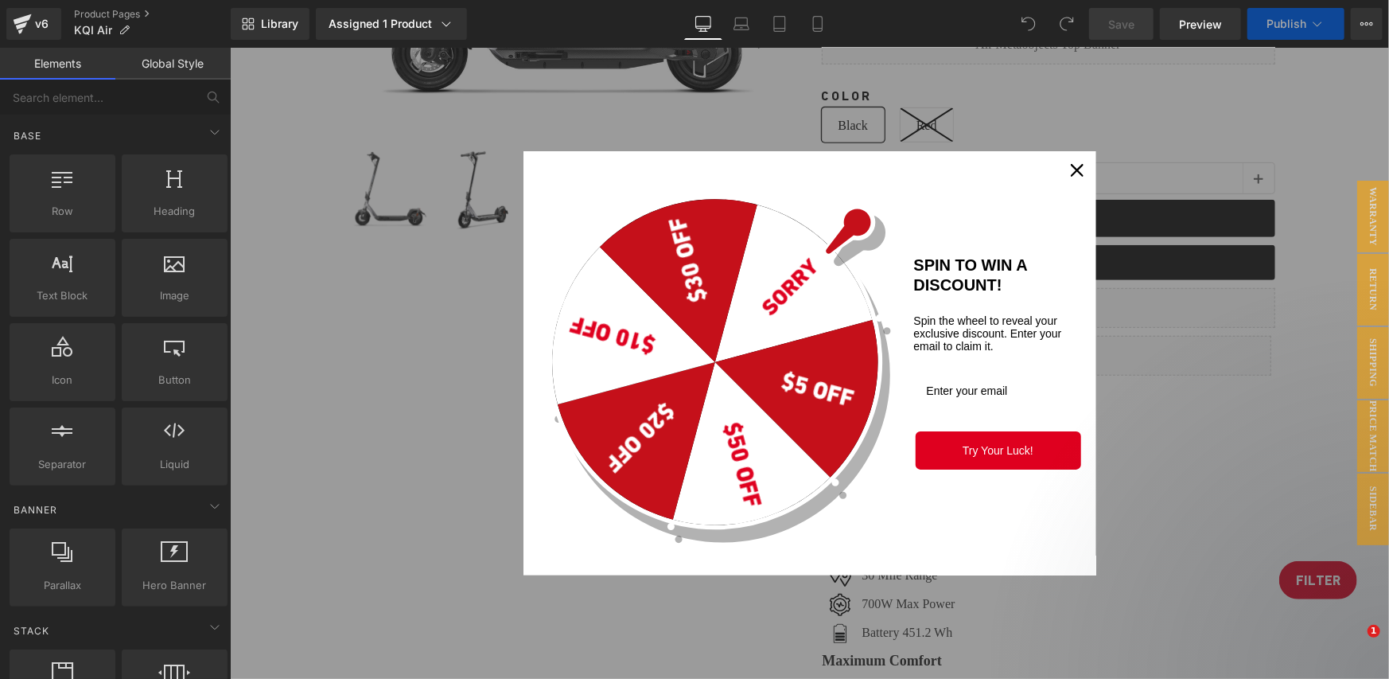
click at [1073, 169] on icon "close icon" at bounding box center [1076, 169] width 13 height 13
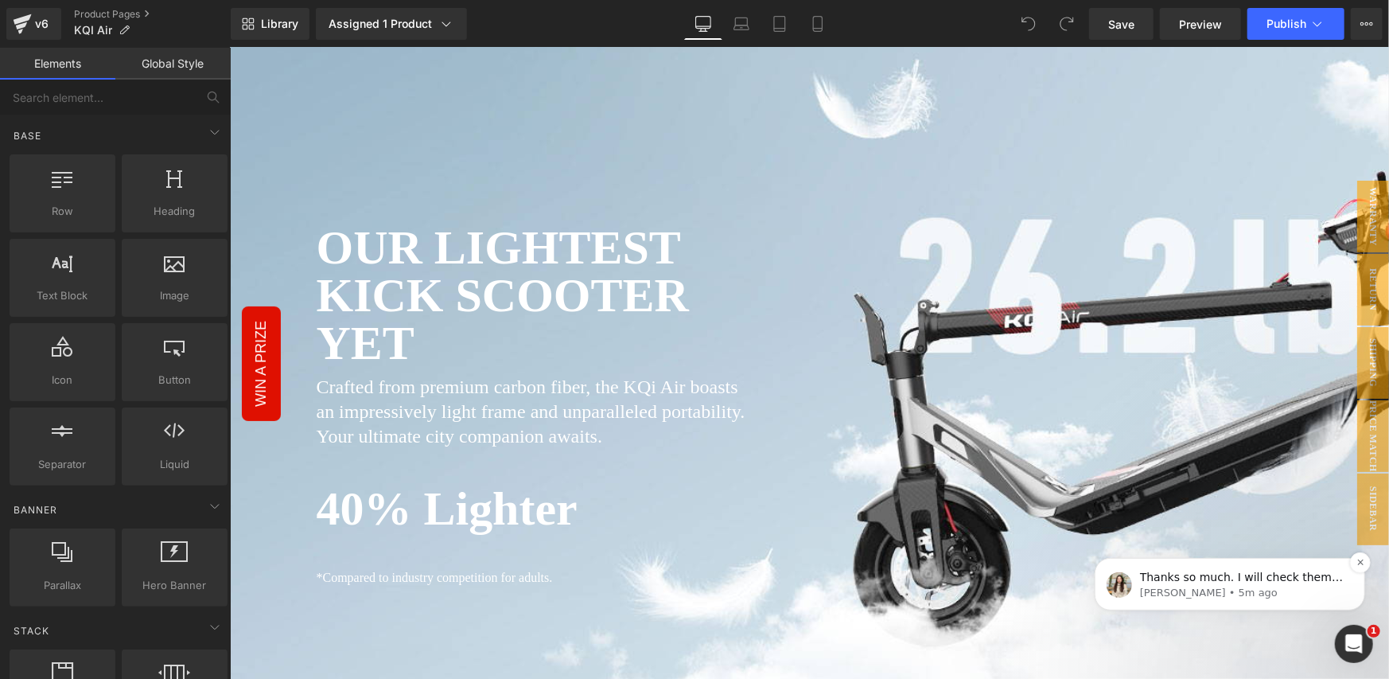
scroll to position [0, 0]
click at [1357, 560] on icon "Dismiss notification" at bounding box center [1360, 561] width 9 height 9
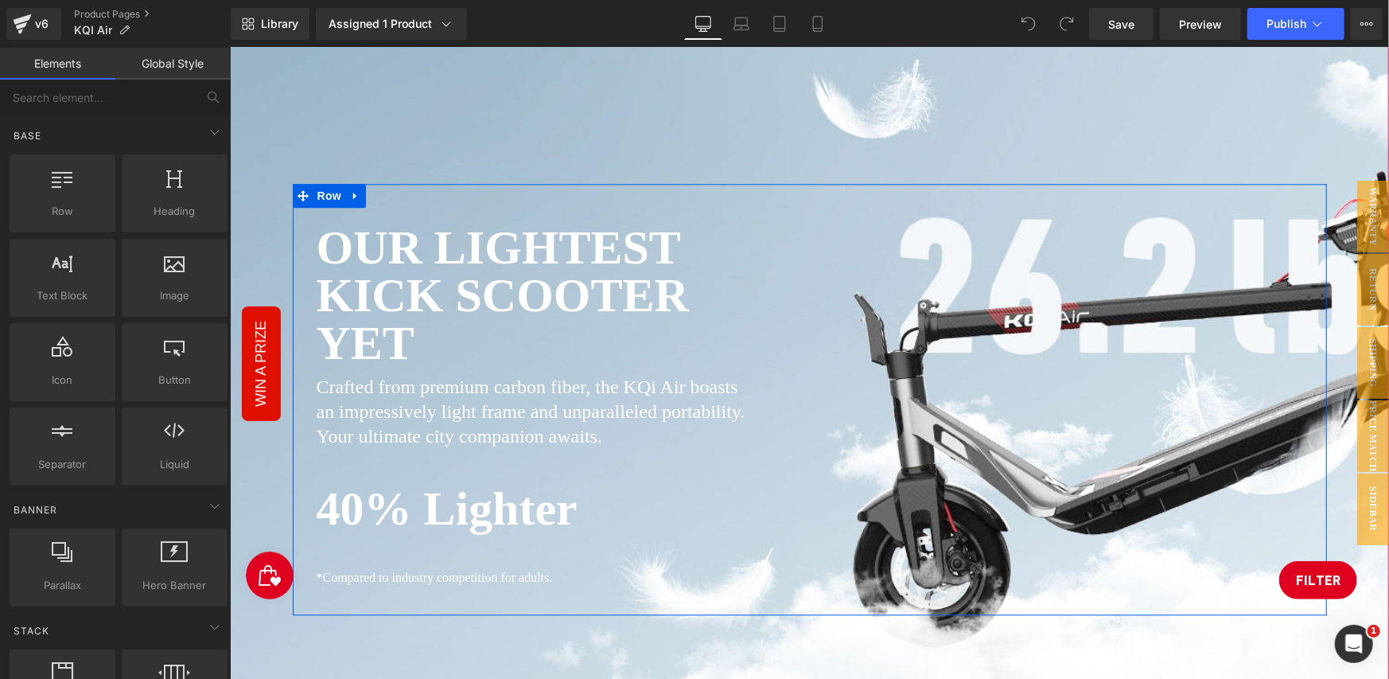
click at [1291, 577] on link "Filter" at bounding box center [1318, 579] width 78 height 38
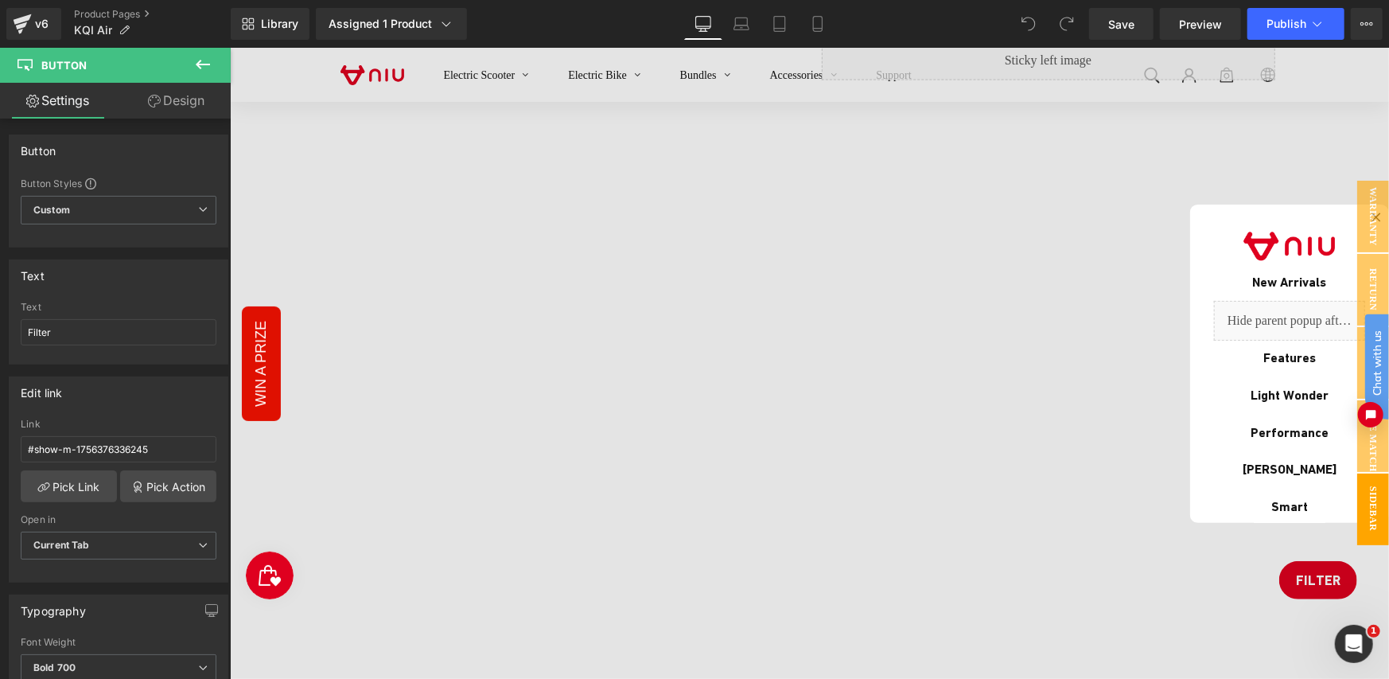
click at [1300, 582] on div at bounding box center [808, 362] width 1159 height 631
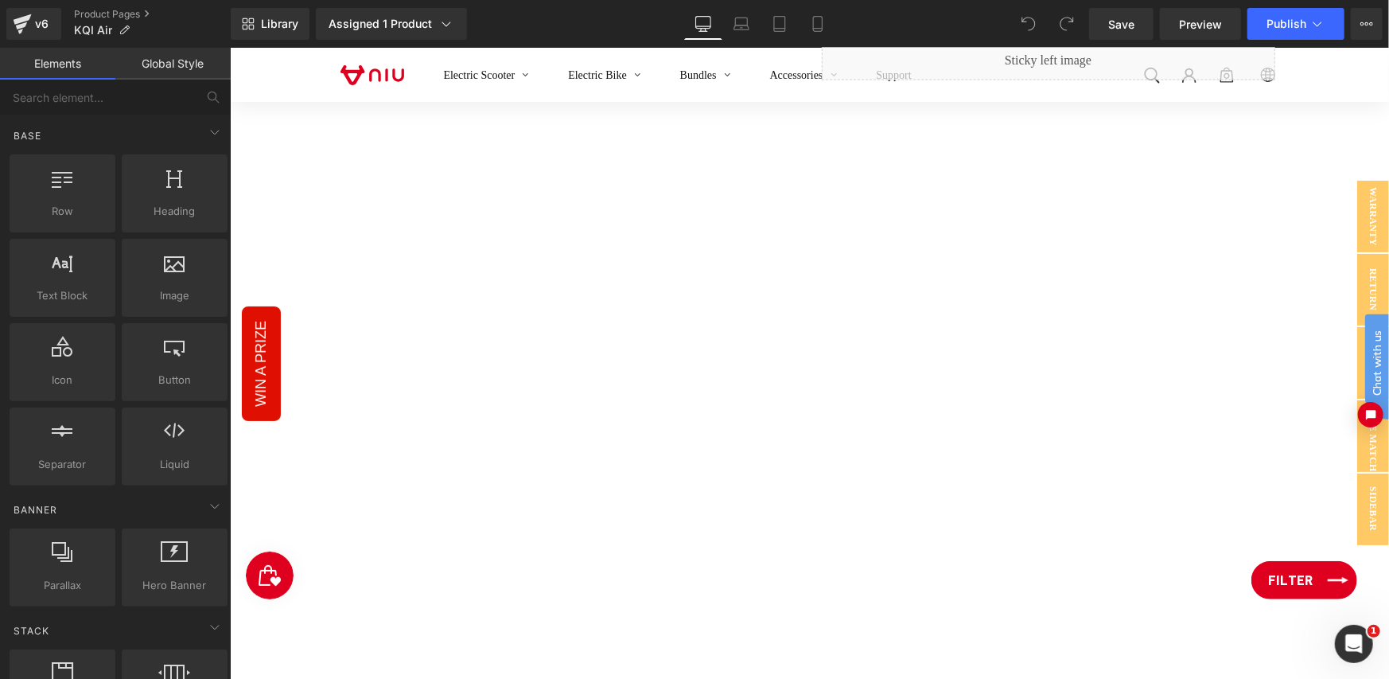
click at [1330, 578] on link "Filter" at bounding box center [1304, 579] width 106 height 38
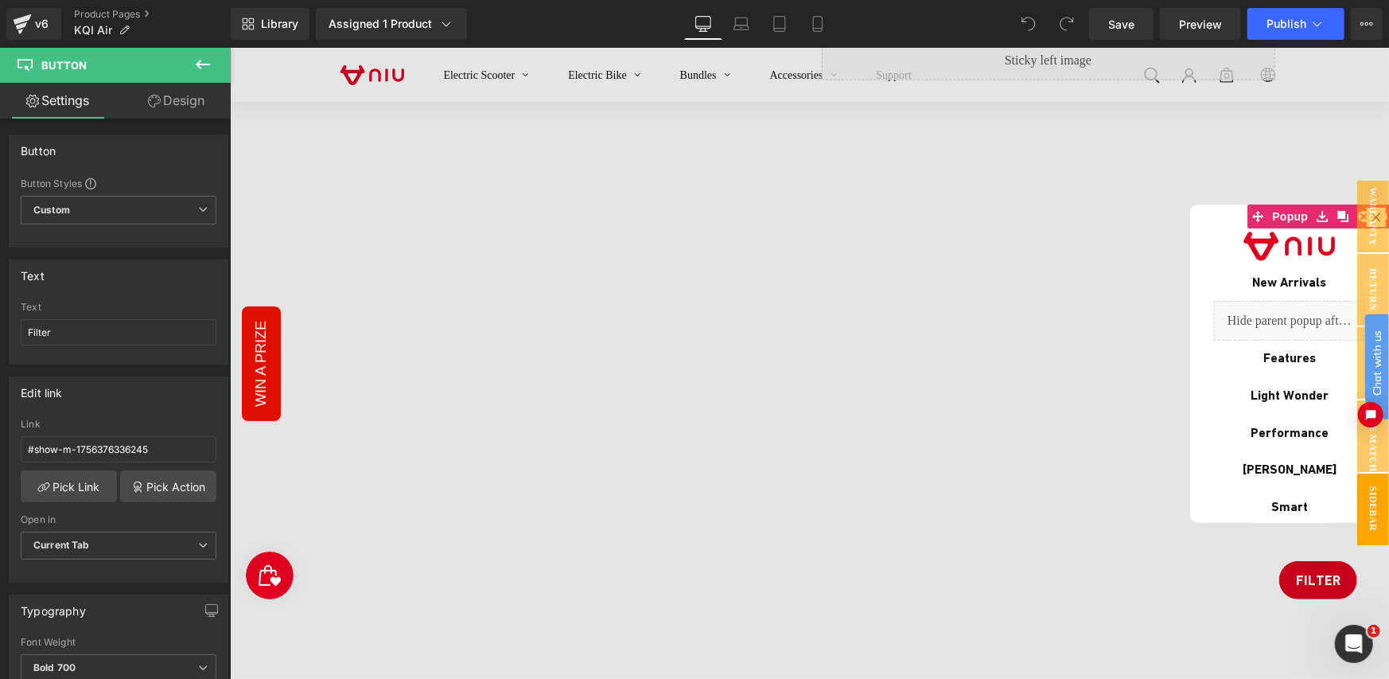
drag, startPoint x: 1330, startPoint y: 578, endPoint x: 1276, endPoint y: 592, distance: 55.0
click at [1316, 583] on div at bounding box center [808, 362] width 1159 height 631
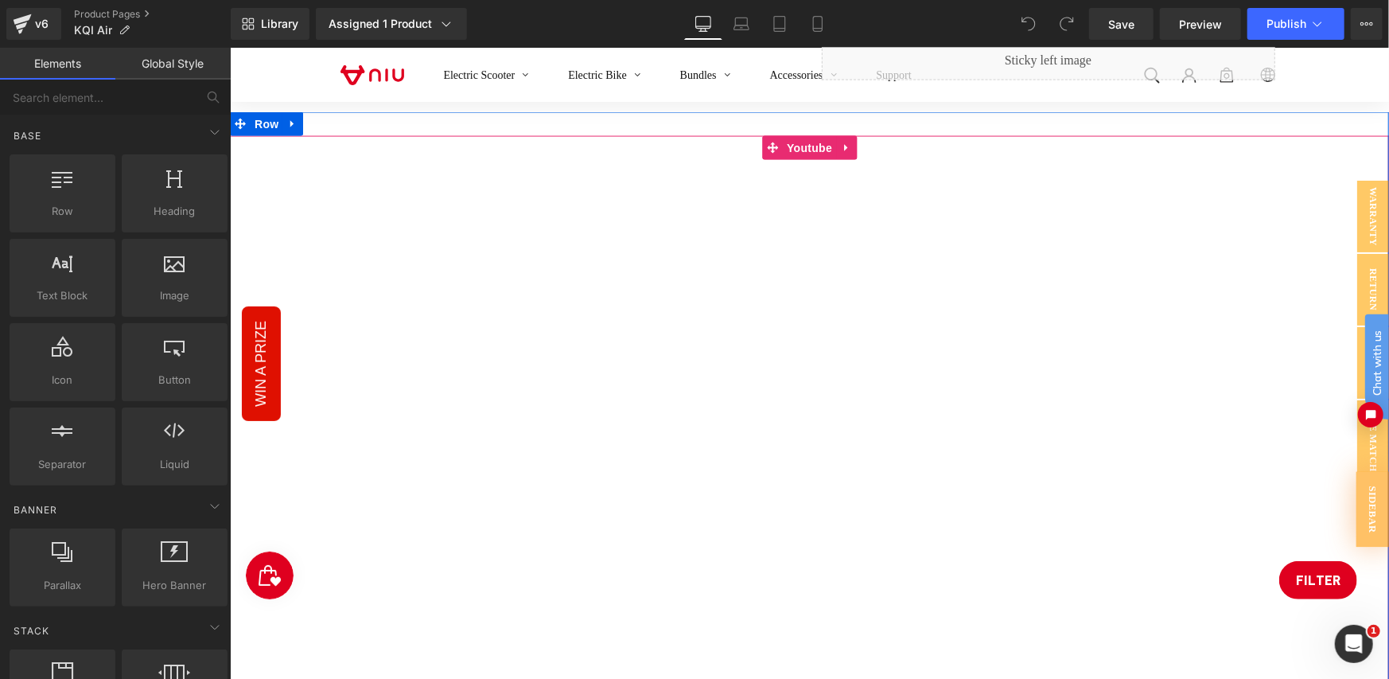
scroll to position [1856, 0]
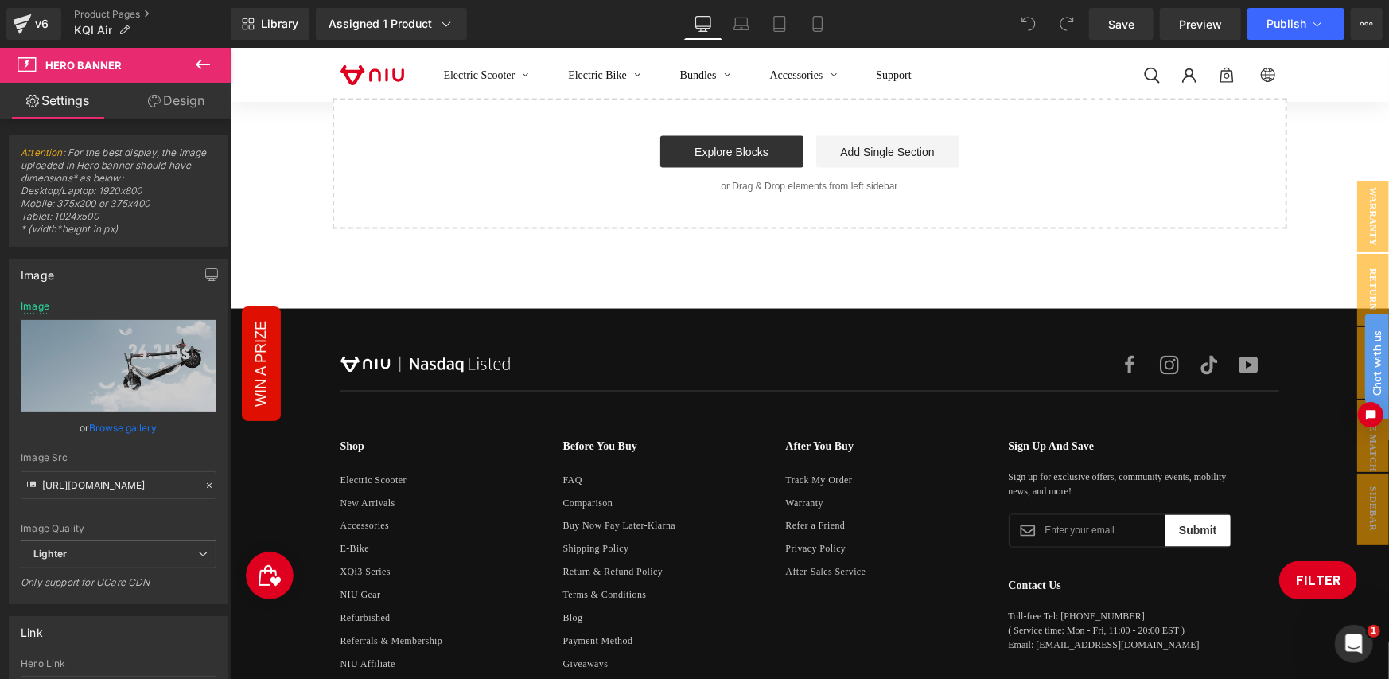
scroll to position [9334, 0]
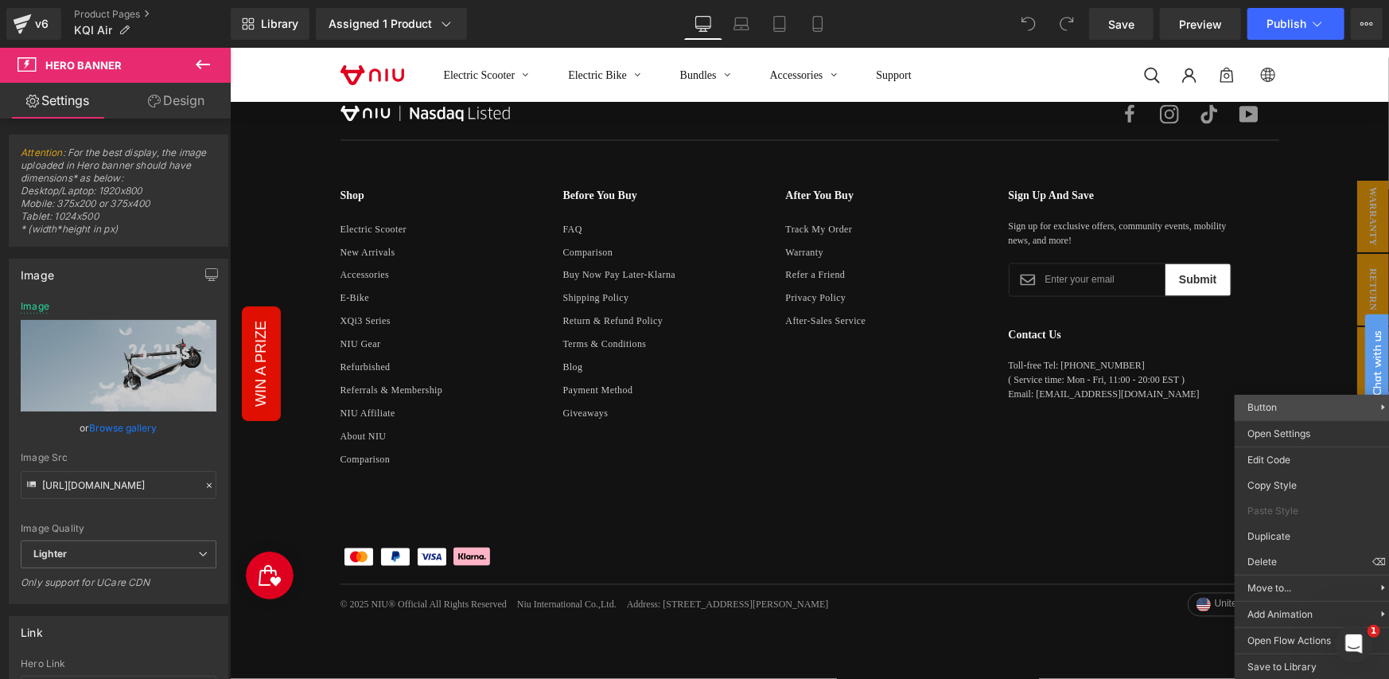
click at [1276, 407] on span "Button" at bounding box center [1262, 407] width 29 height 12
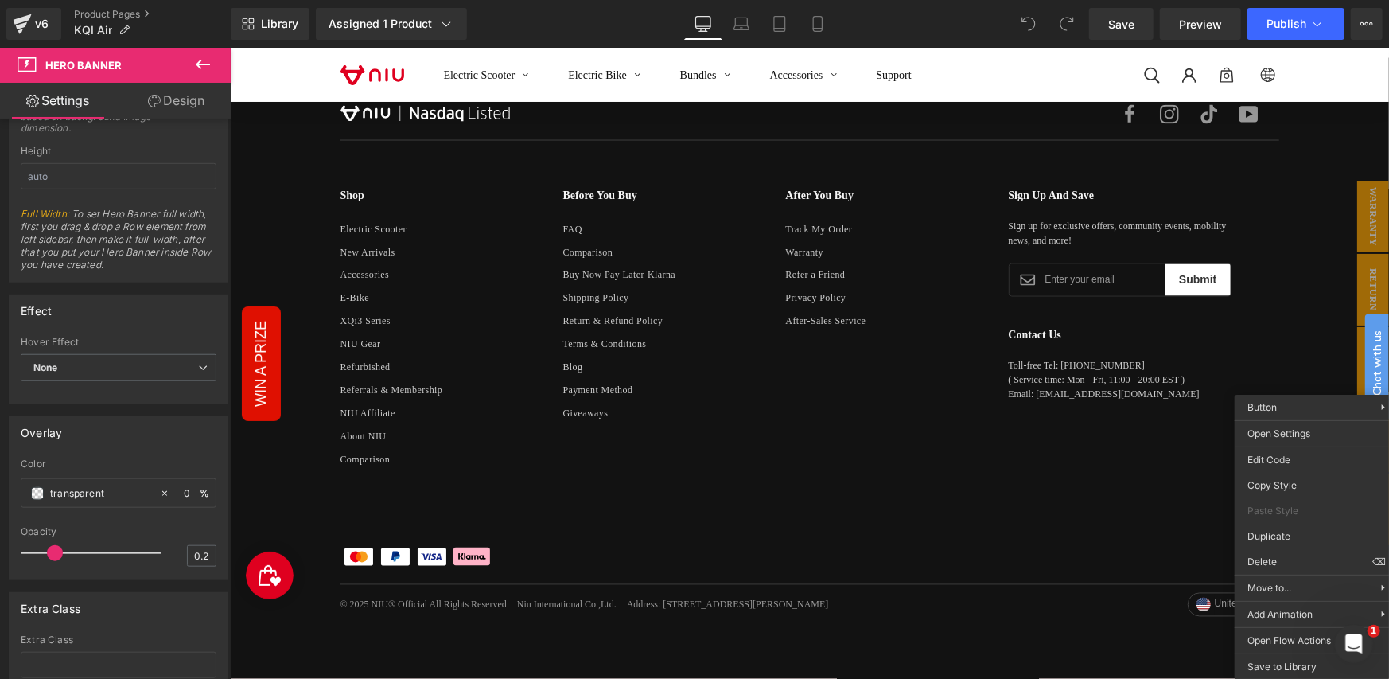
click at [175, 100] on link "Design" at bounding box center [176, 101] width 115 height 36
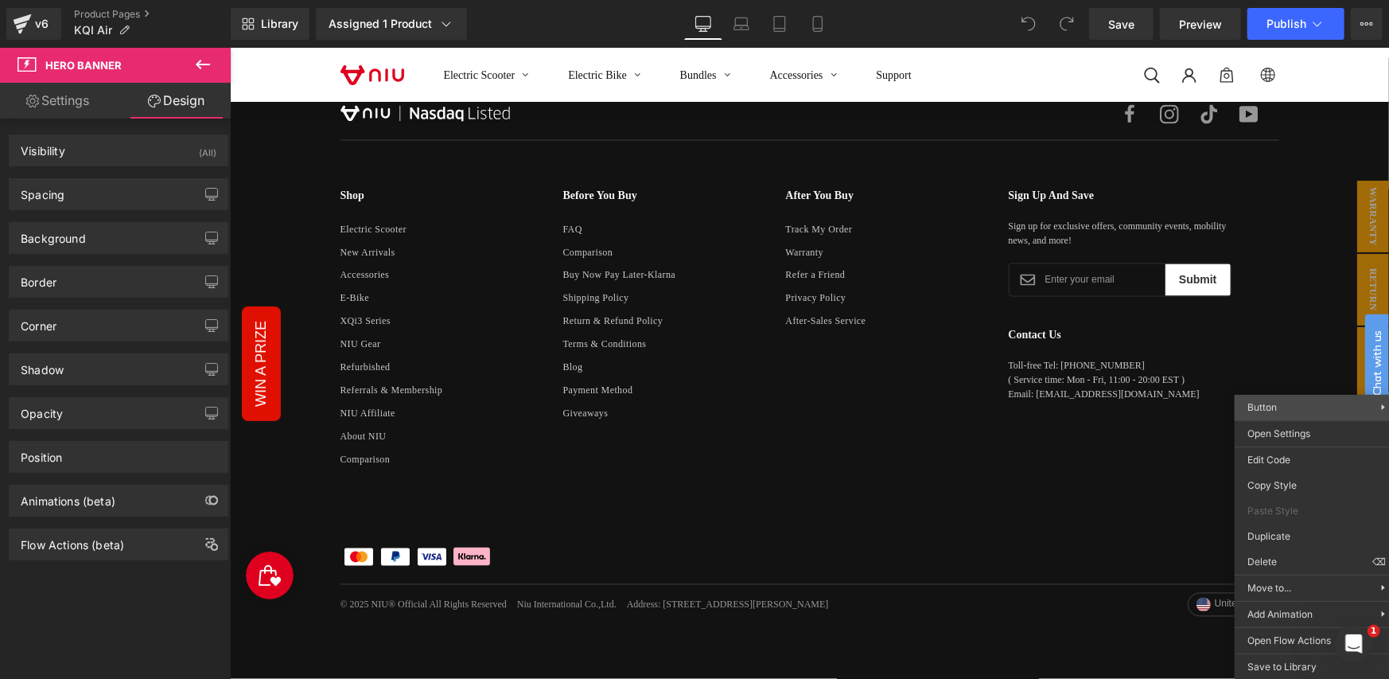
click at [1312, 404] on span "Button" at bounding box center [1315, 407] width 134 height 14
click at [1305, 406] on span "Button" at bounding box center [1315, 407] width 134 height 14
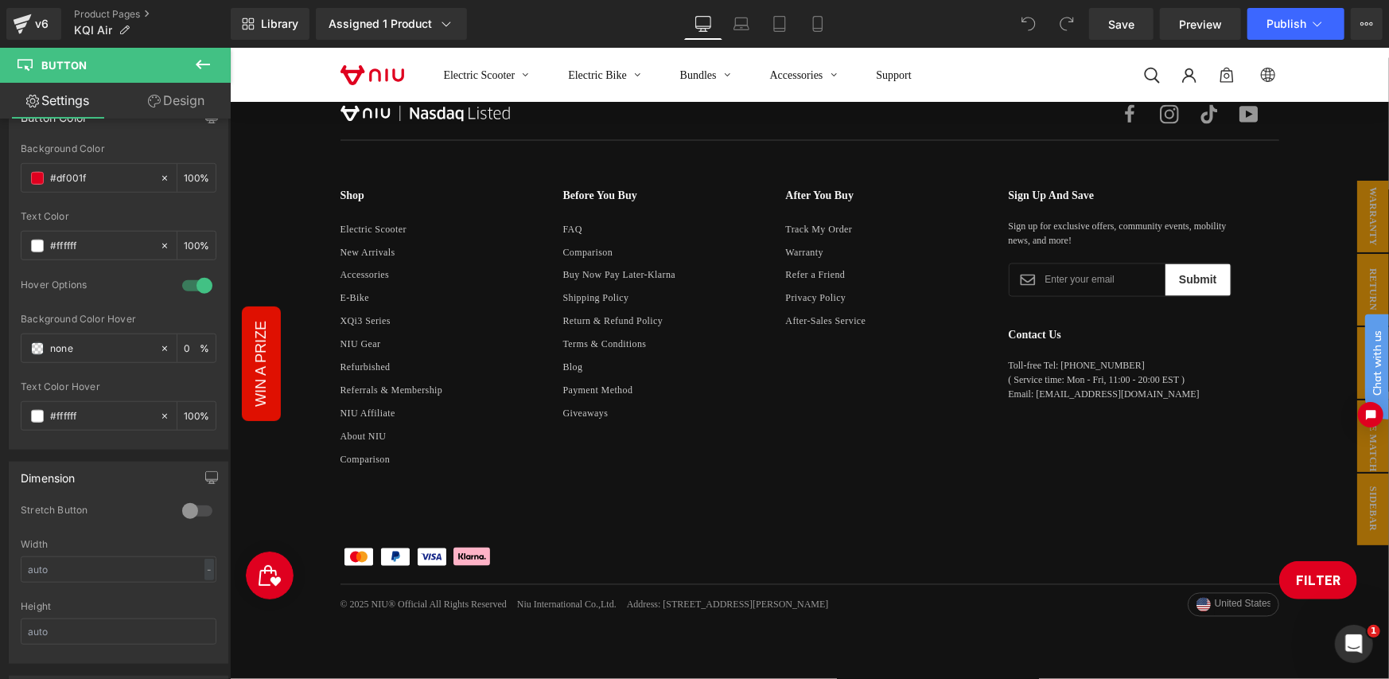
click at [157, 98] on icon at bounding box center [154, 101] width 13 height 13
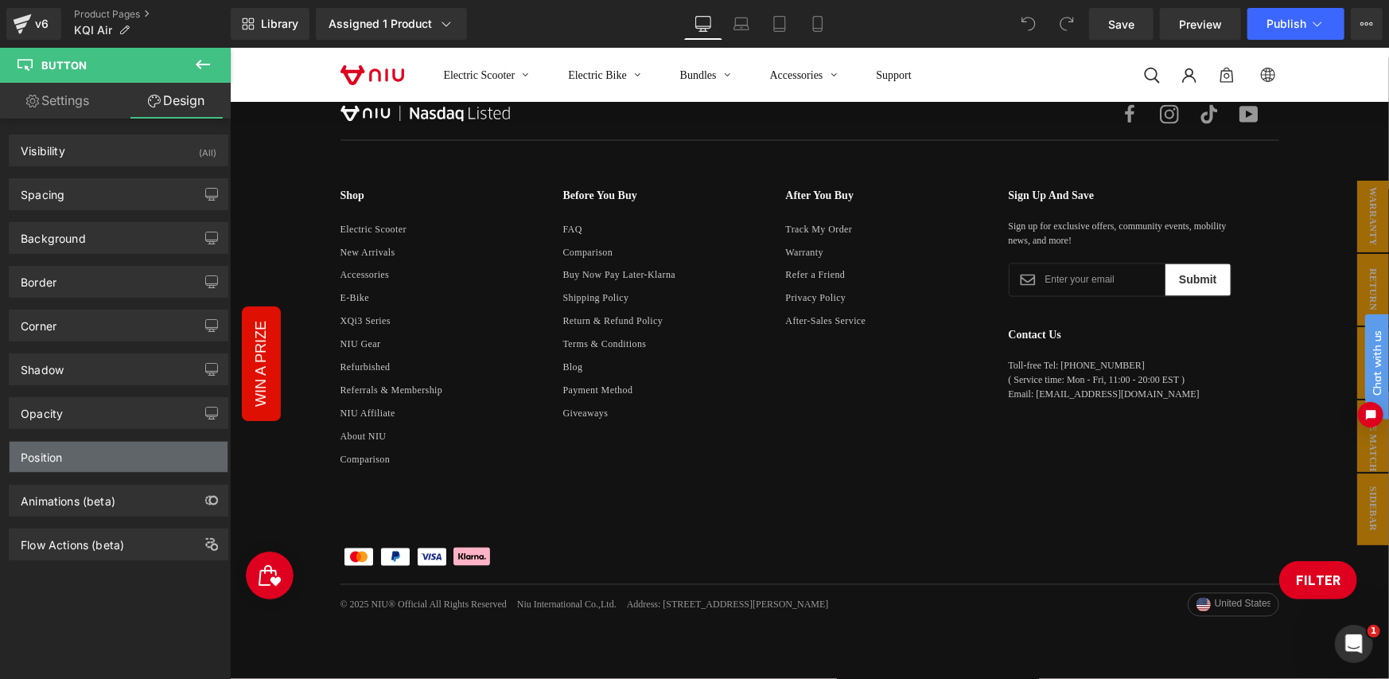
click at [101, 447] on div "Position" at bounding box center [119, 457] width 218 height 30
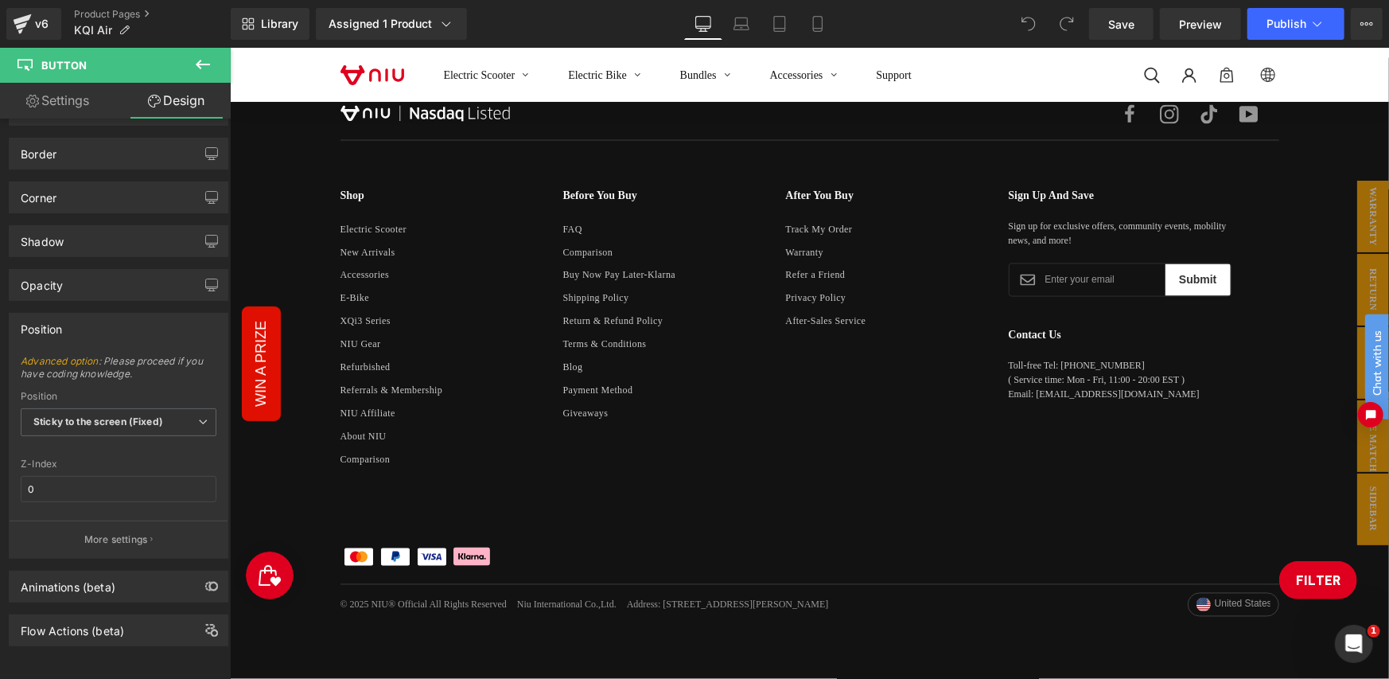
scroll to position [138, 0]
click at [745, 23] on icon at bounding box center [742, 24] width 16 height 16
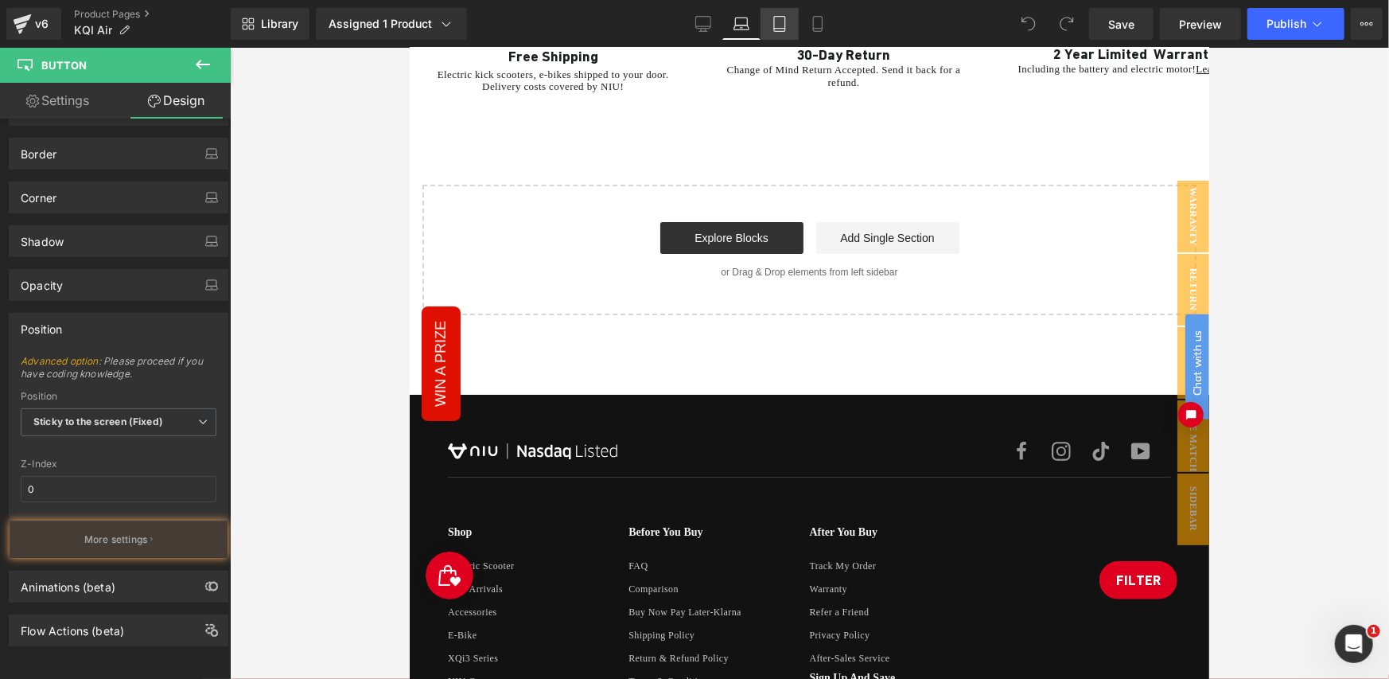
scroll to position [7375, 0]
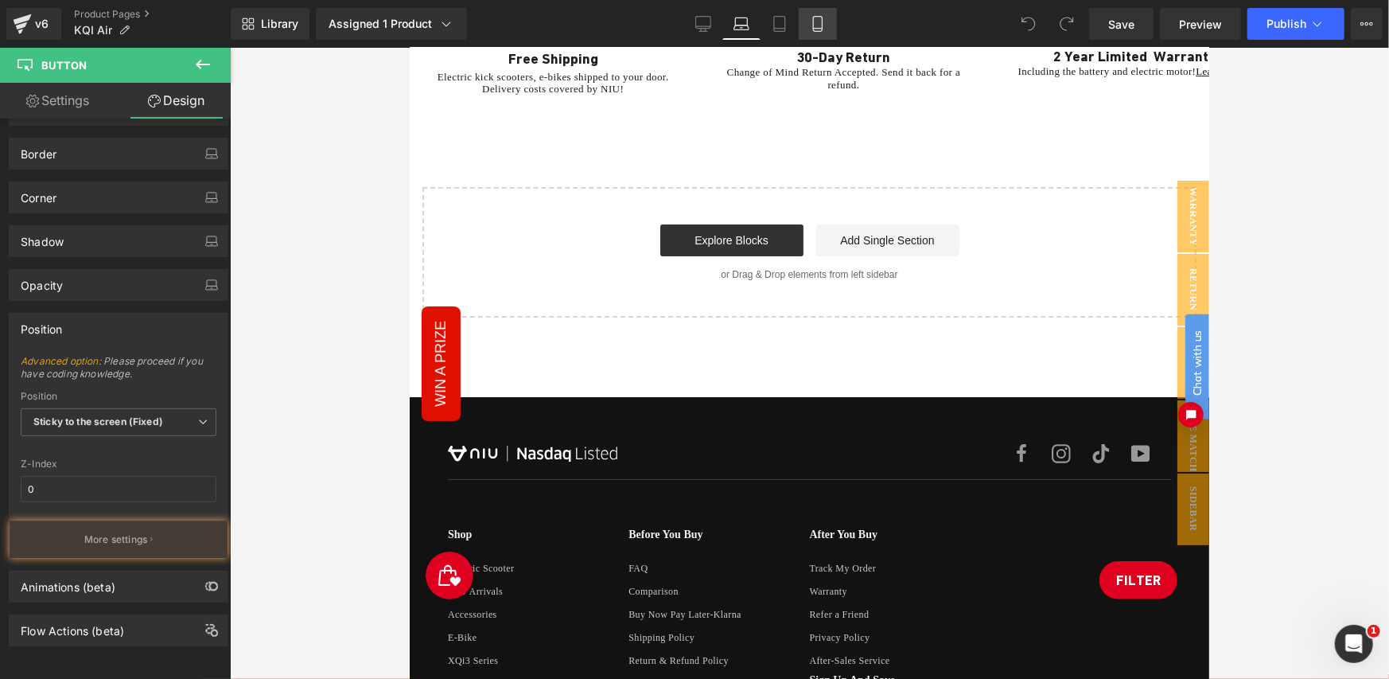
click at [779, 21] on icon at bounding box center [780, 24] width 16 height 16
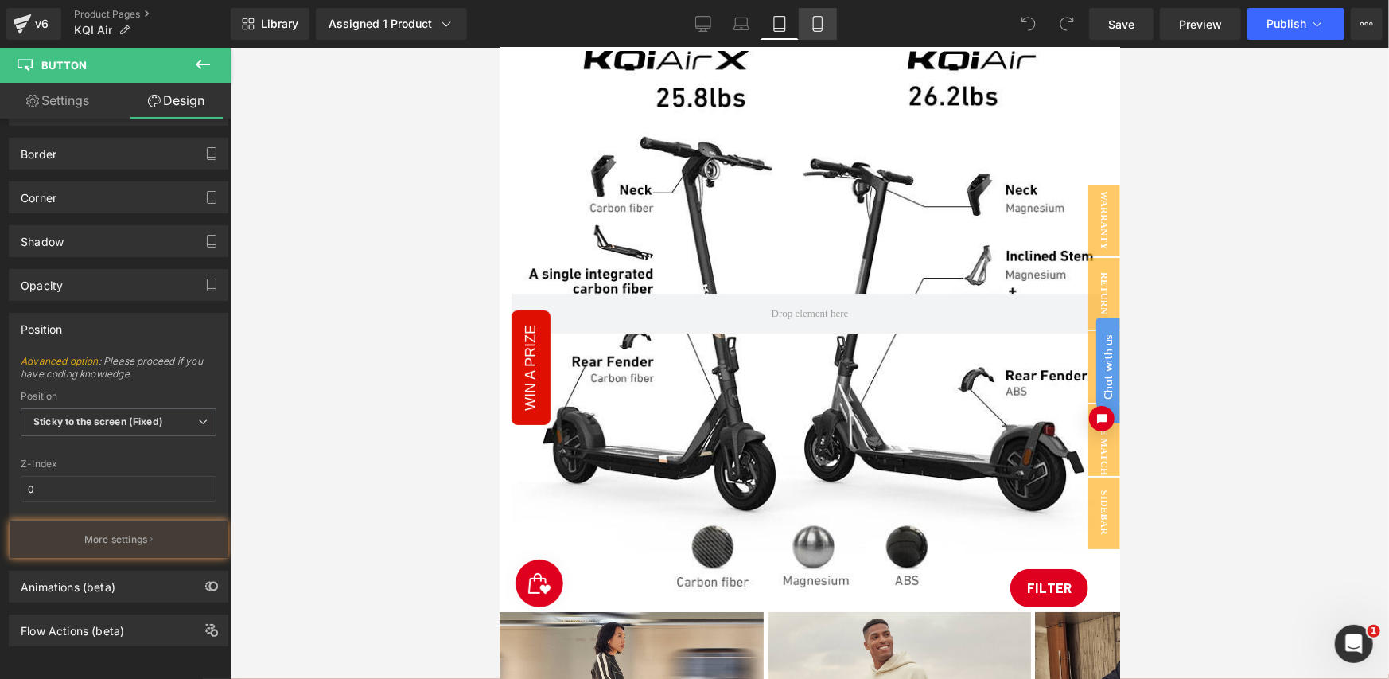
scroll to position [10186, 0]
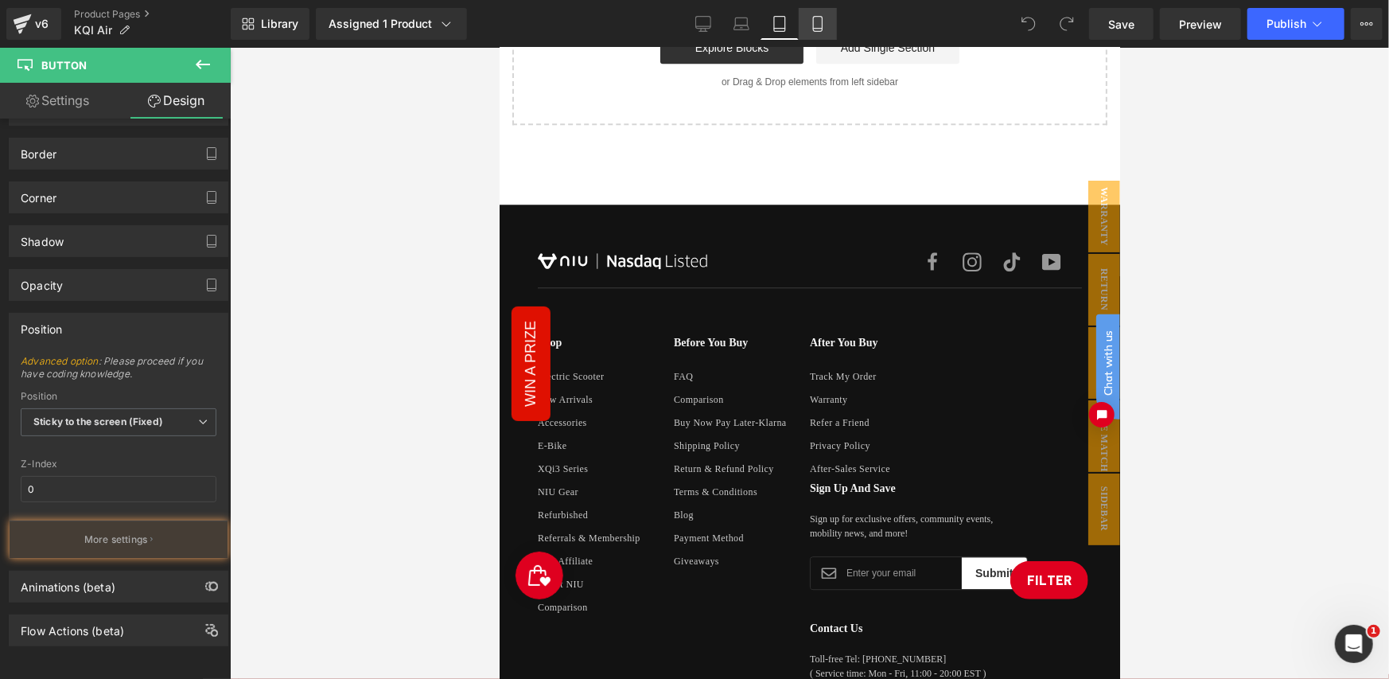
click at [808, 21] on link "Mobile" at bounding box center [818, 24] width 38 height 32
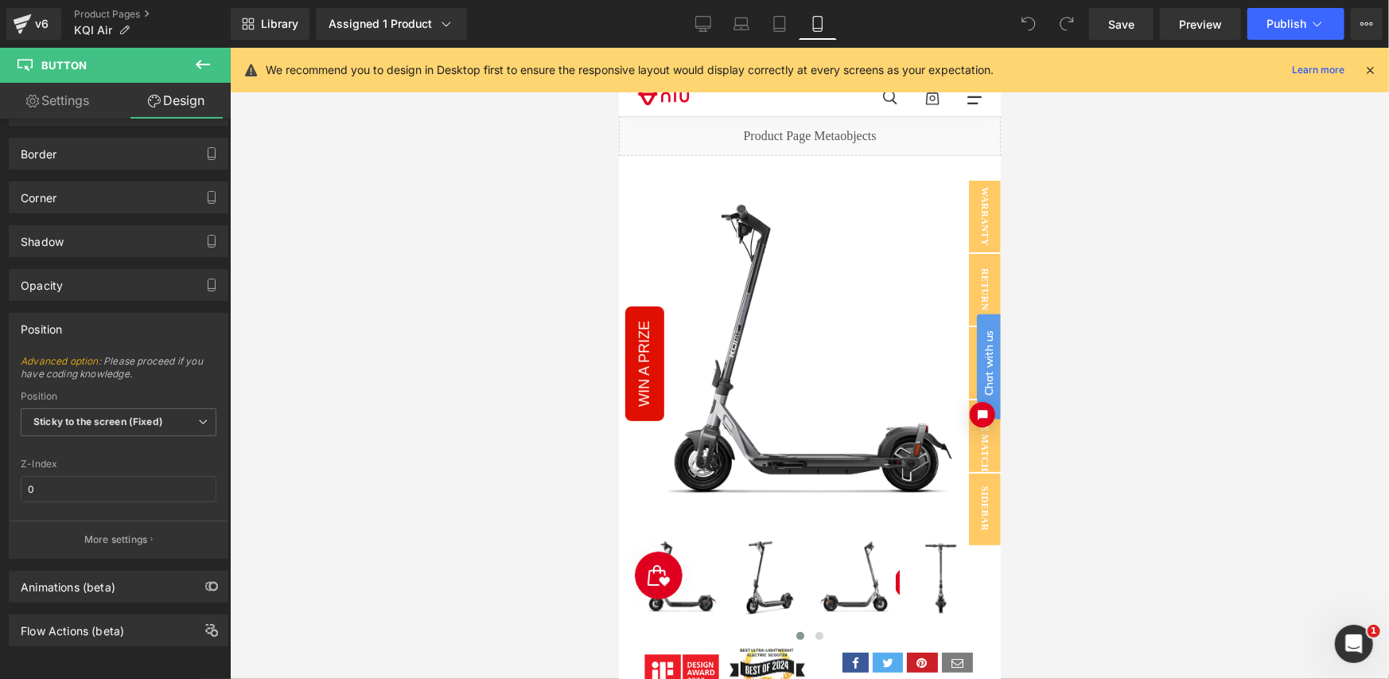
scroll to position [265, 0]
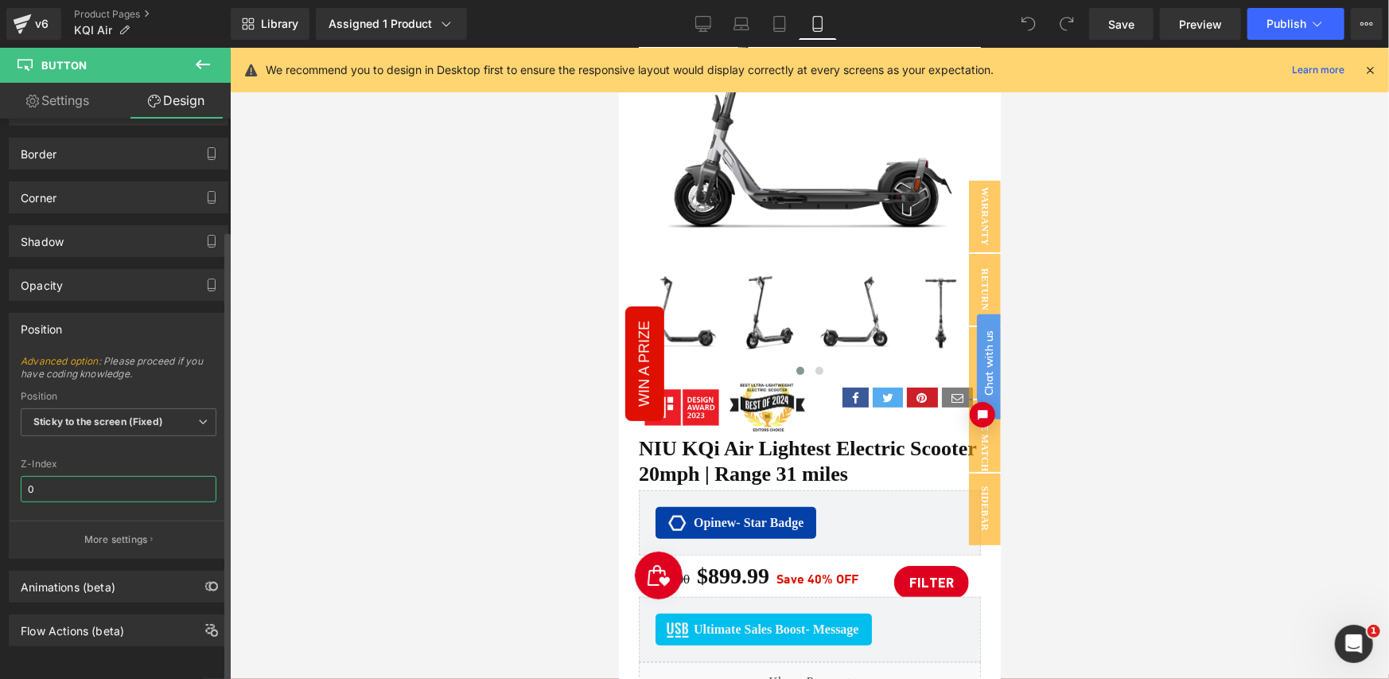
click at [82, 476] on input "0" at bounding box center [119, 489] width 196 height 26
click at [119, 476] on input "99999999999999" at bounding box center [119, 489] width 196 height 26
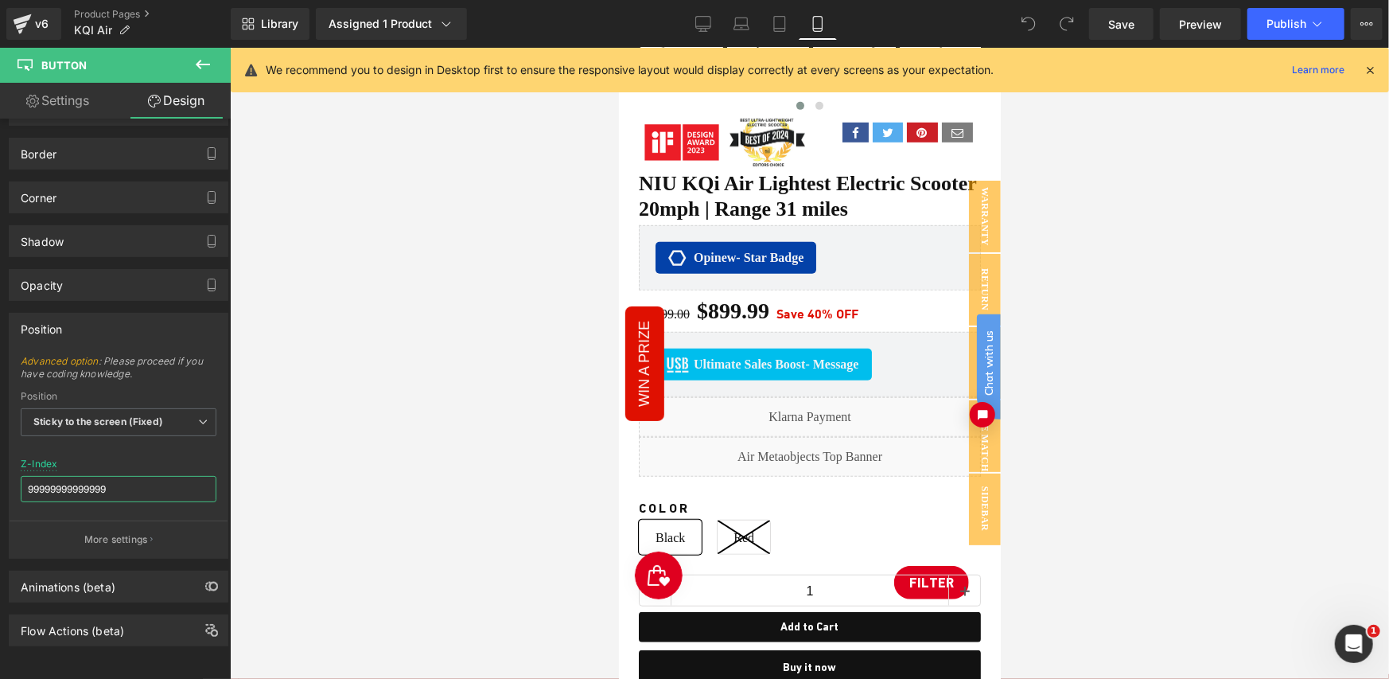
scroll to position [796, 0]
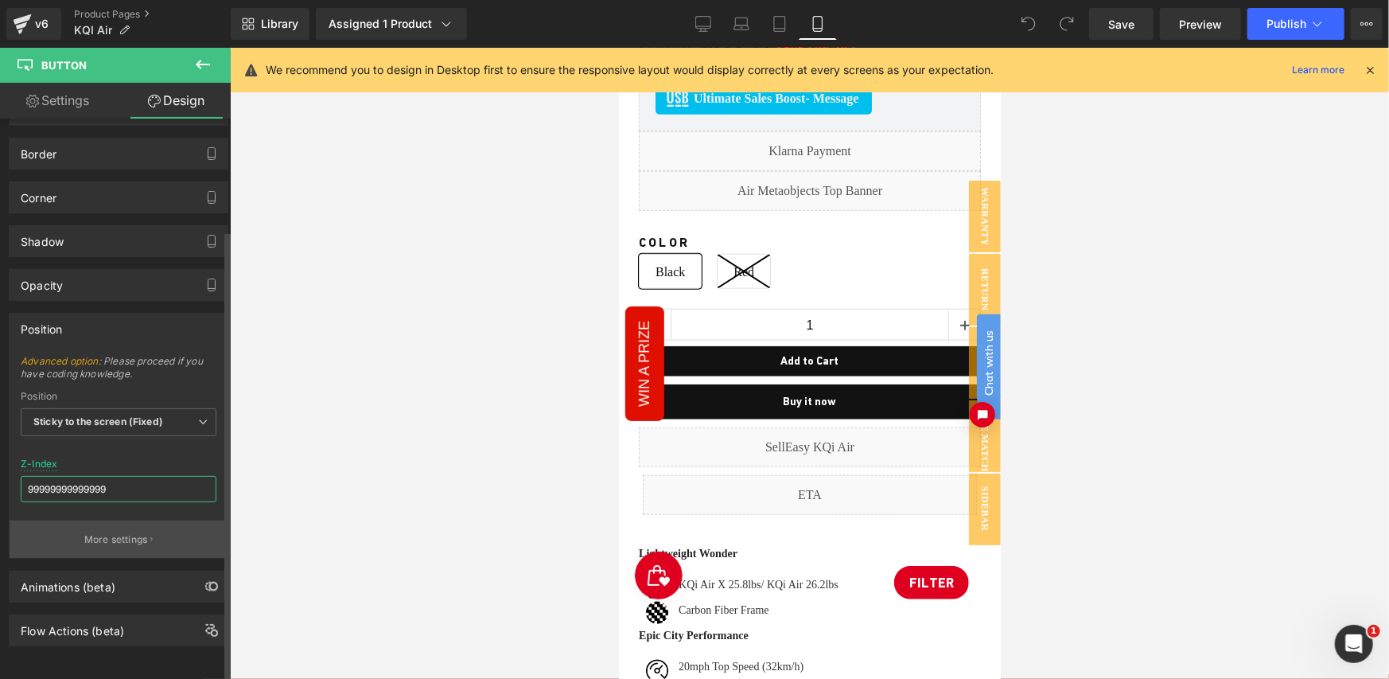
type input "99999999999999"
click at [107, 532] on p "More settings" at bounding box center [116, 539] width 64 height 14
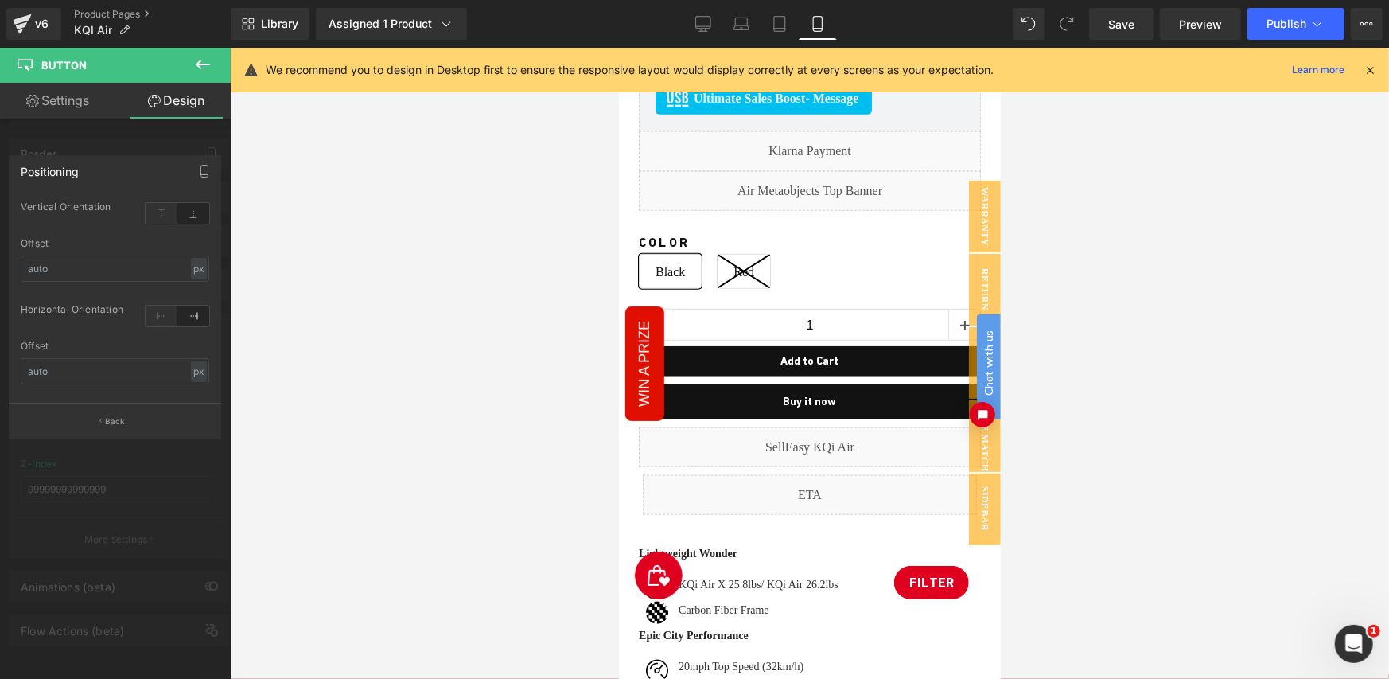
click at [123, 454] on div at bounding box center [115, 367] width 231 height 639
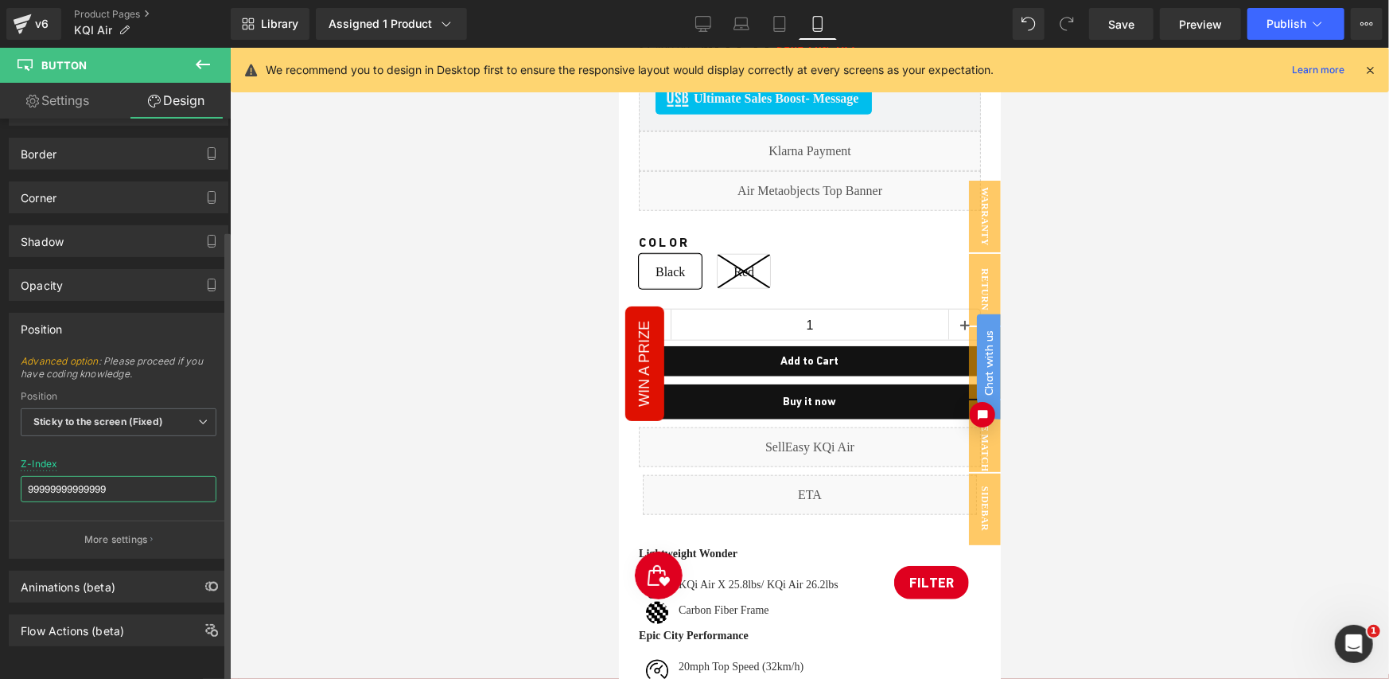
click at [119, 476] on input "99999999999999" at bounding box center [119, 489] width 196 height 26
type input "9999"
click at [57, 458] on div "Z-Index" at bounding box center [39, 463] width 37 height 11
click at [1264, 25] on button "Publish" at bounding box center [1296, 24] width 97 height 32
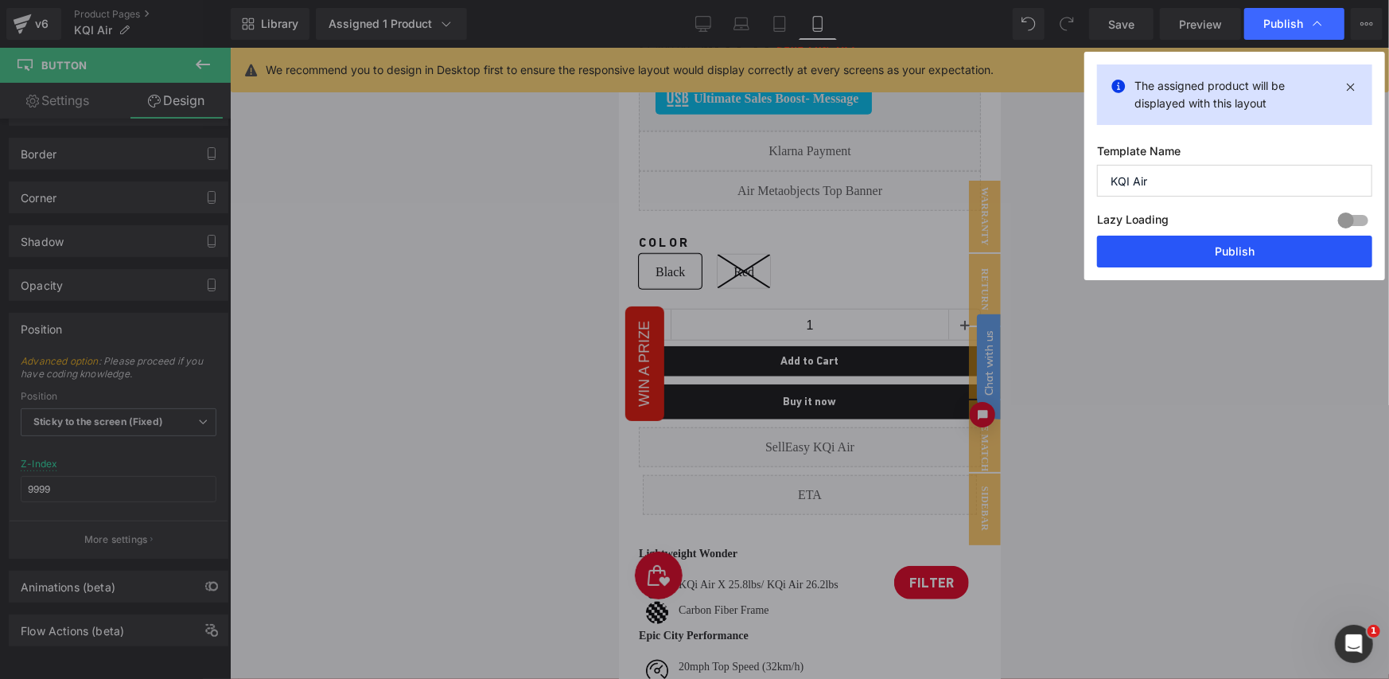
click at [1182, 248] on button "Publish" at bounding box center [1234, 252] width 275 height 32
